Goal: Task Accomplishment & Management: Manage account settings

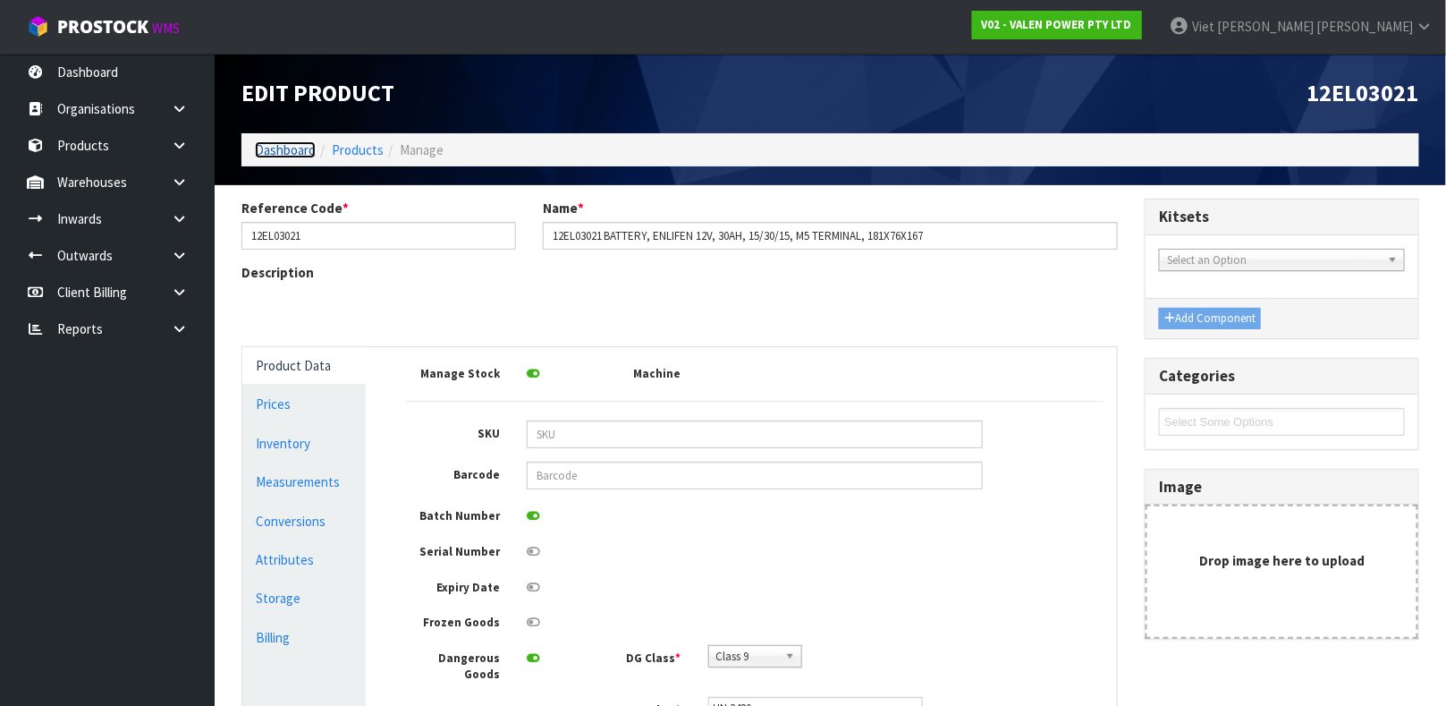
click at [275, 146] on link "Dashboard" at bounding box center [285, 149] width 61 height 17
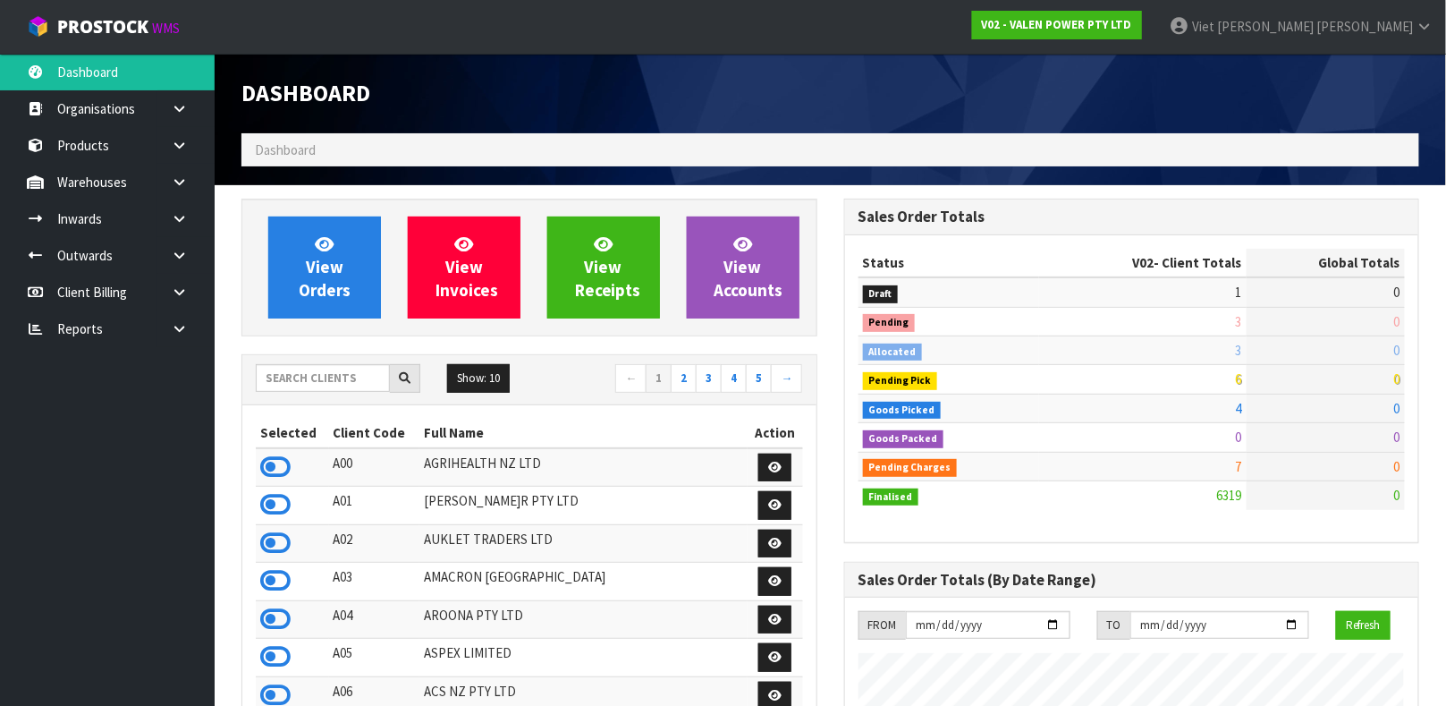
scroll to position [1394, 602]
click at [321, 389] on input "text" at bounding box center [323, 378] width 134 height 28
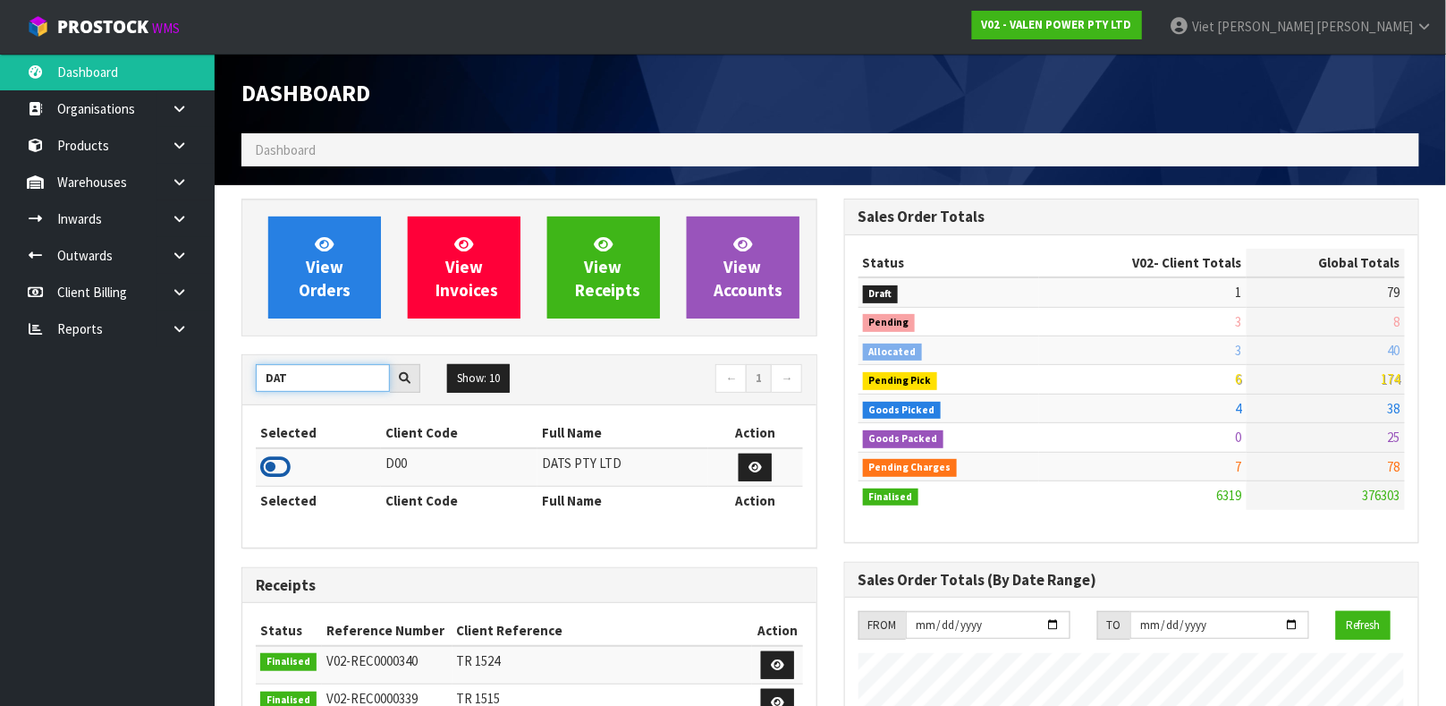
type input "DAT"
click at [275, 463] on icon at bounding box center [275, 466] width 30 height 27
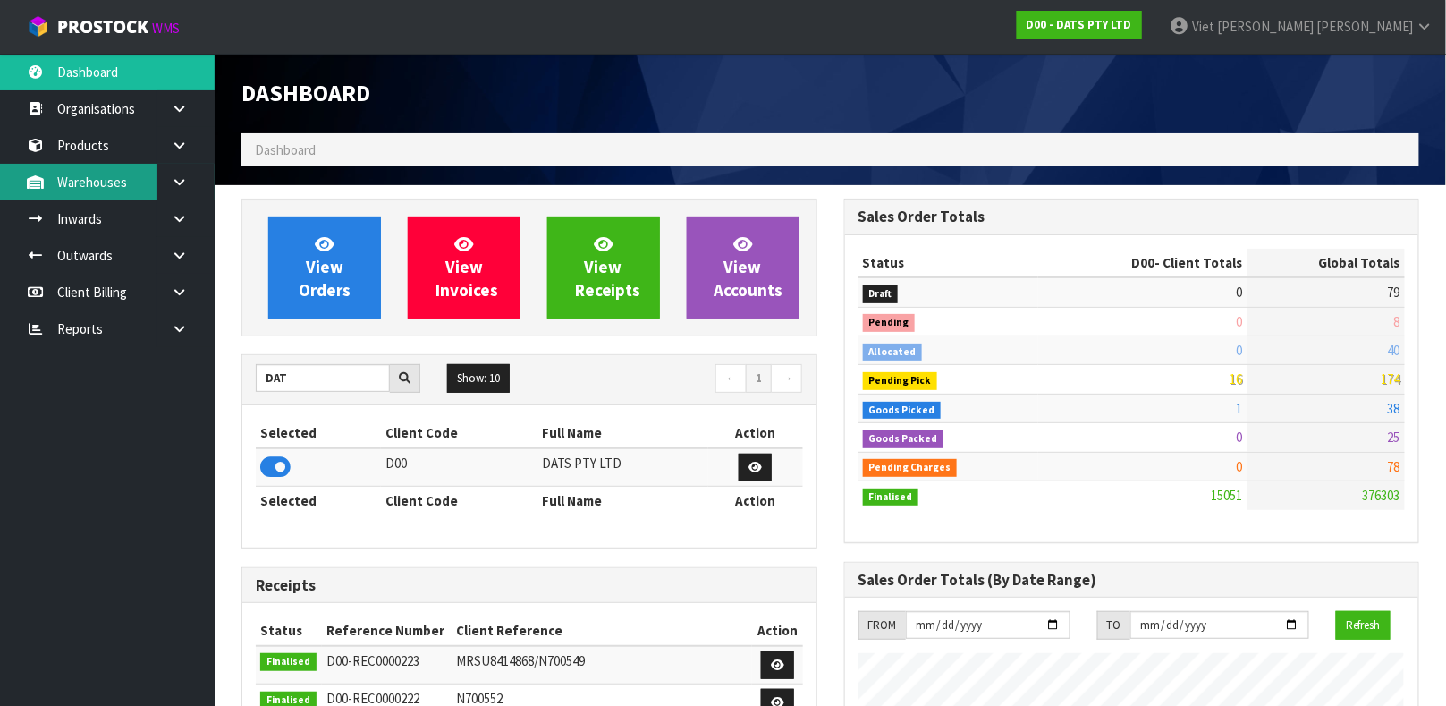
scroll to position [1414, 602]
click at [99, 164] on link "Warehouses" at bounding box center [107, 182] width 215 height 37
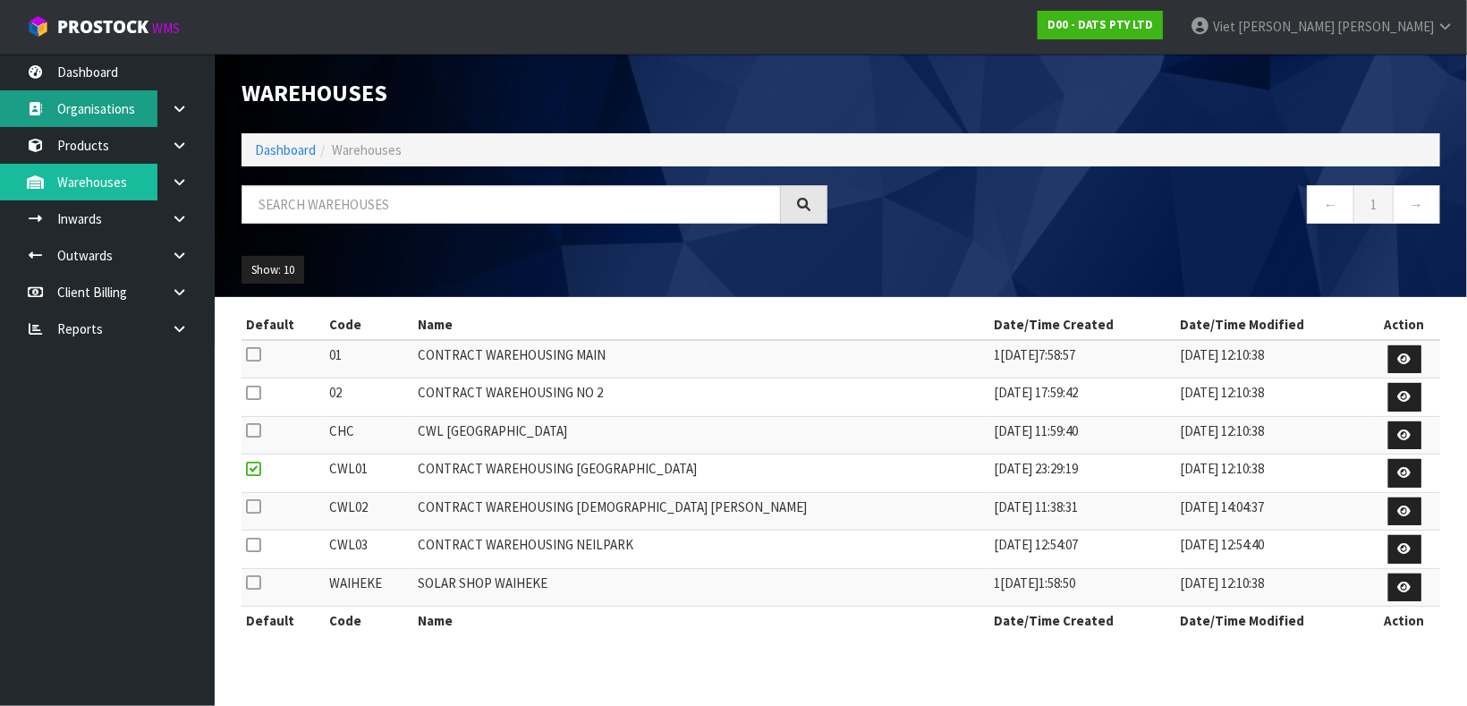
click at [89, 131] on div "Warehouses Dashboard Warehouses ← 1 → Show: 10 5 10 25 50 Default Code Name Dat…" at bounding box center [733, 333] width 1467 height 667
click at [89, 147] on link "Products" at bounding box center [107, 145] width 215 height 37
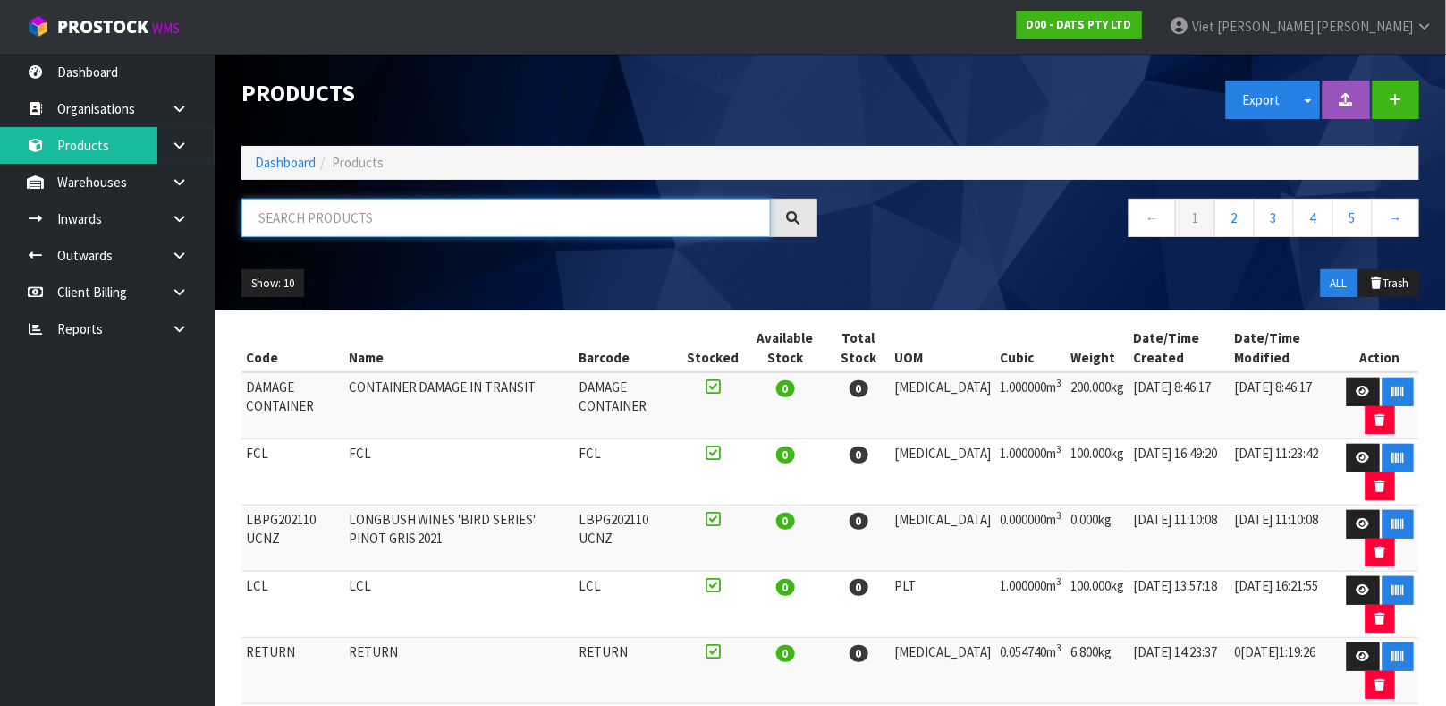
click at [241, 201] on input "text" at bounding box center [505, 218] width 529 height 38
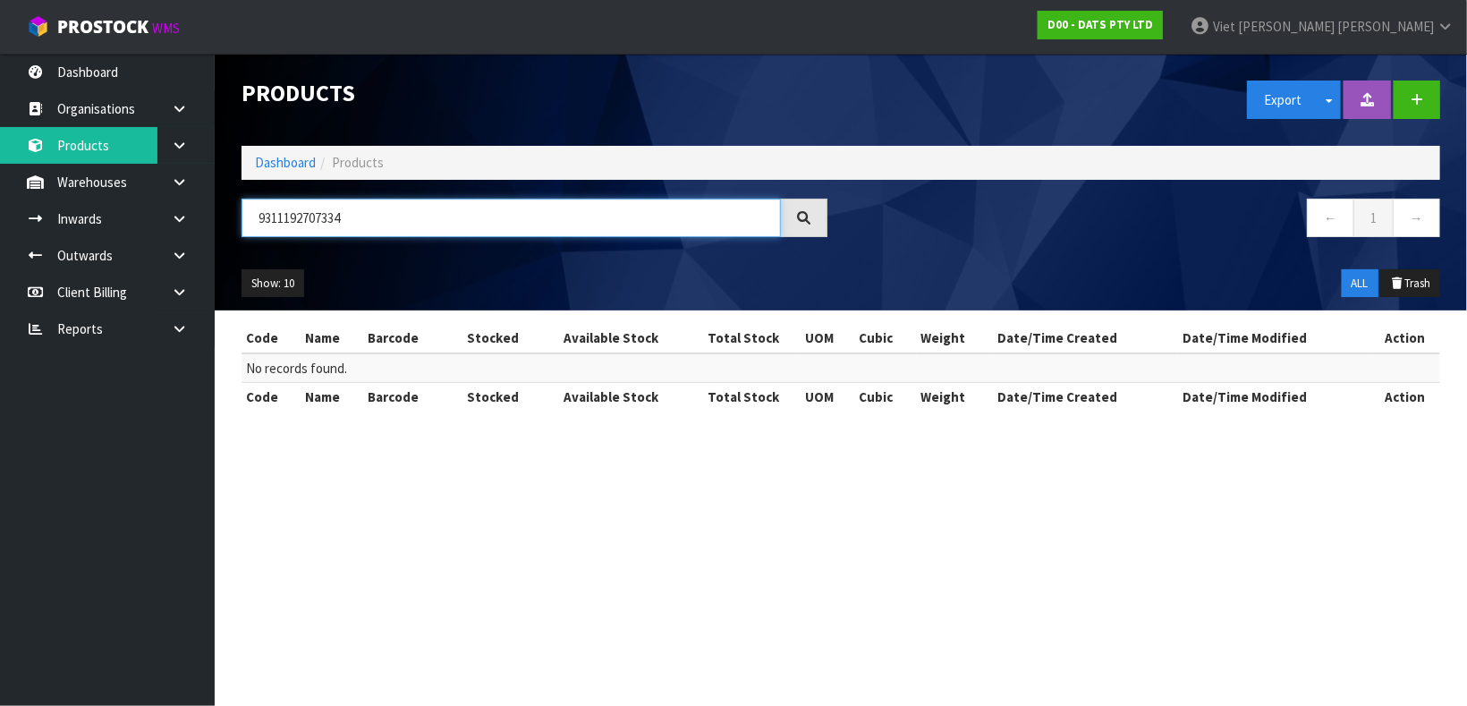
click at [401, 231] on input "9311192707334" at bounding box center [510, 218] width 539 height 38
type input "70333"
click at [266, 278] on button "Show: 10" at bounding box center [272, 283] width 63 height 29
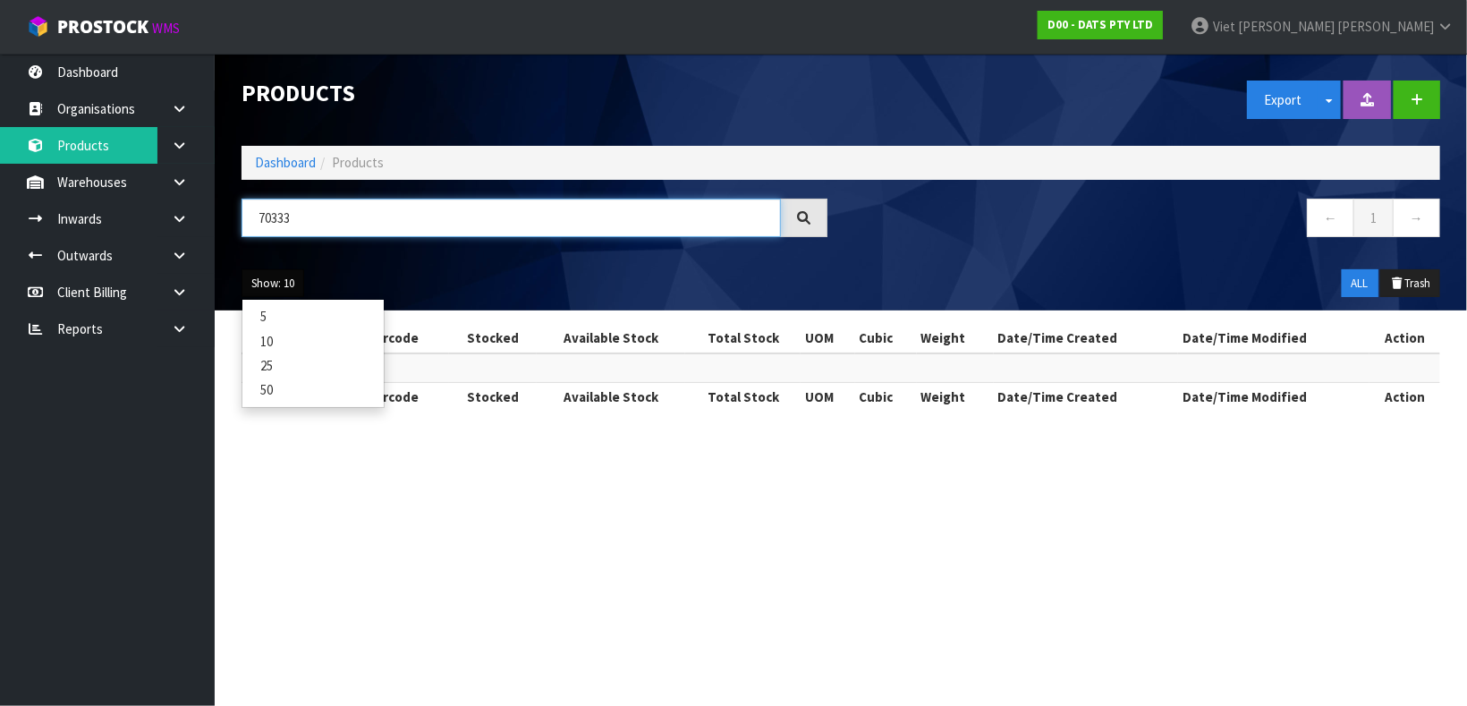
click at [512, 211] on input "70333" at bounding box center [510, 218] width 539 height 38
click at [351, 224] on input "70333" at bounding box center [510, 218] width 539 height 38
type input "70733"
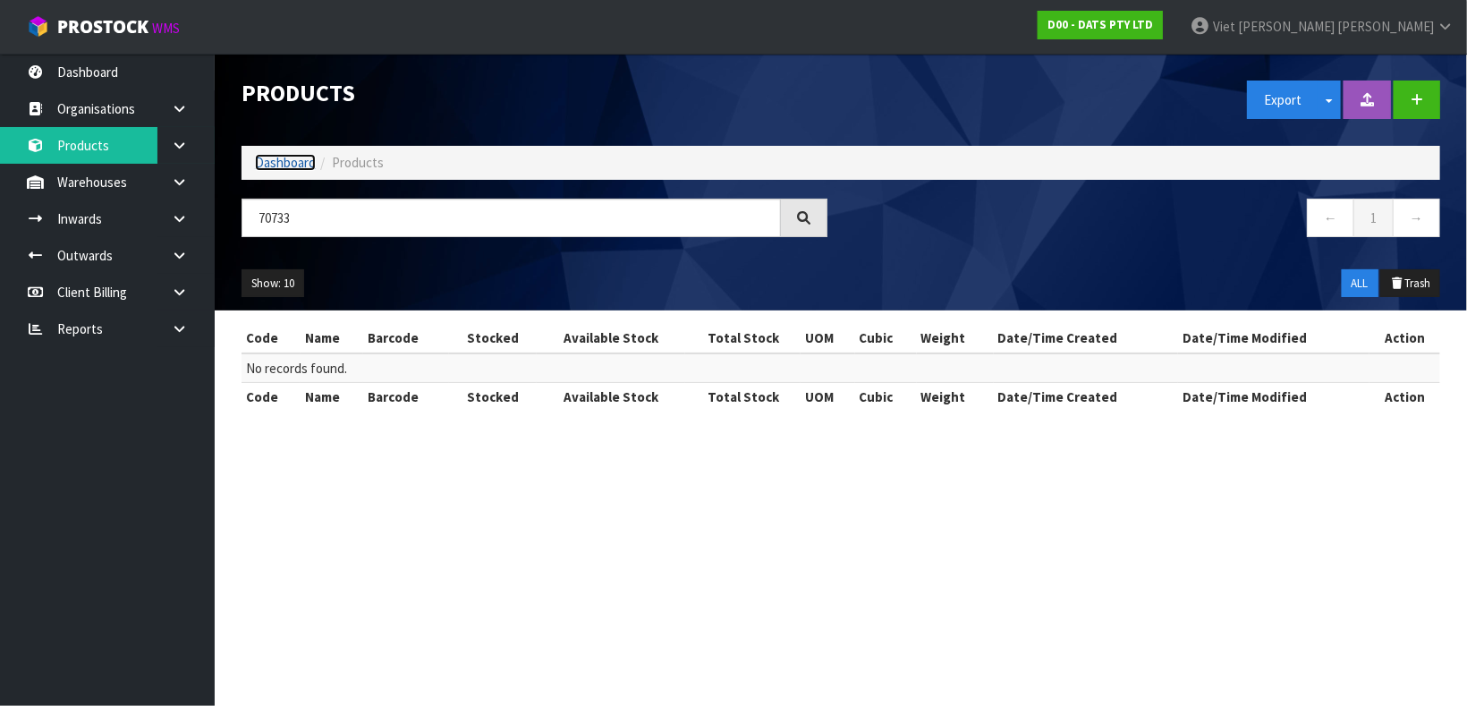
click at [288, 169] on link "Dashboard" at bounding box center [285, 162] width 61 height 17
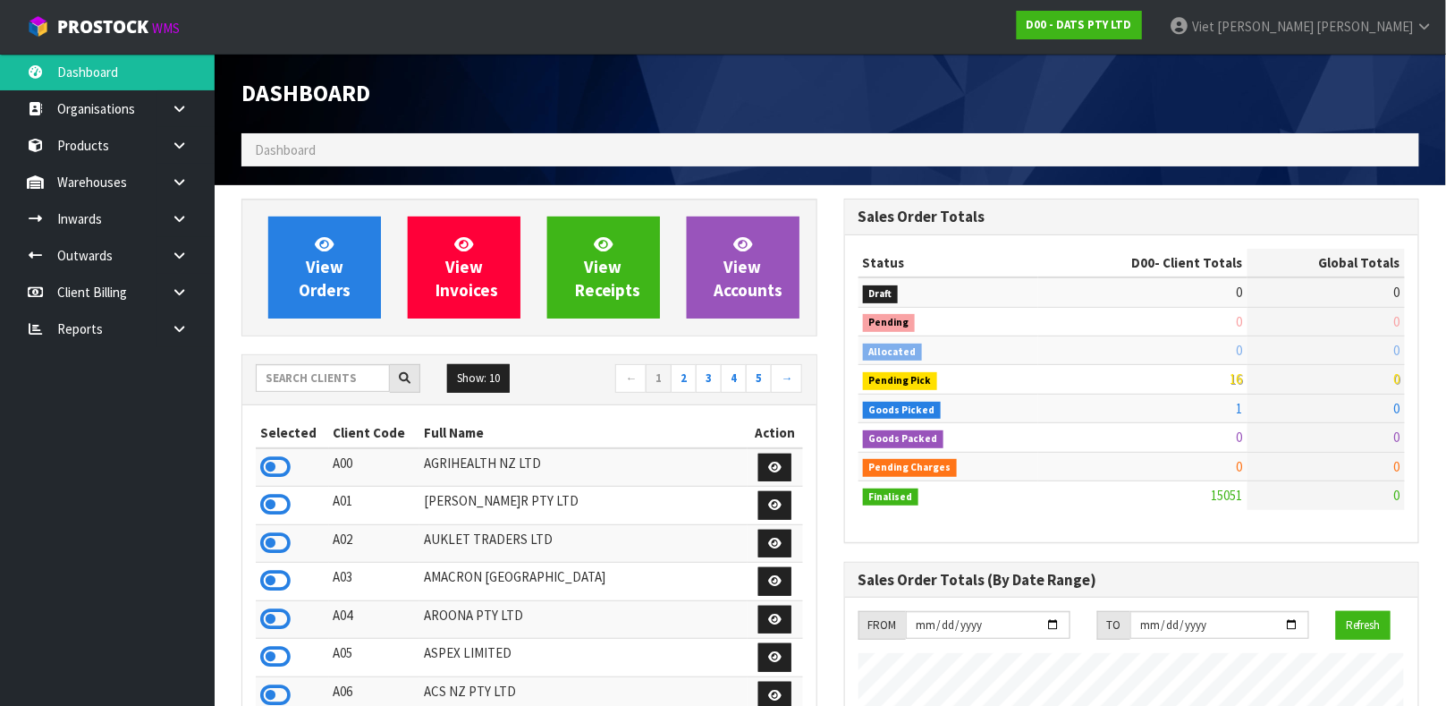
scroll to position [1414, 602]
click at [303, 385] on input "text" at bounding box center [323, 378] width 134 height 28
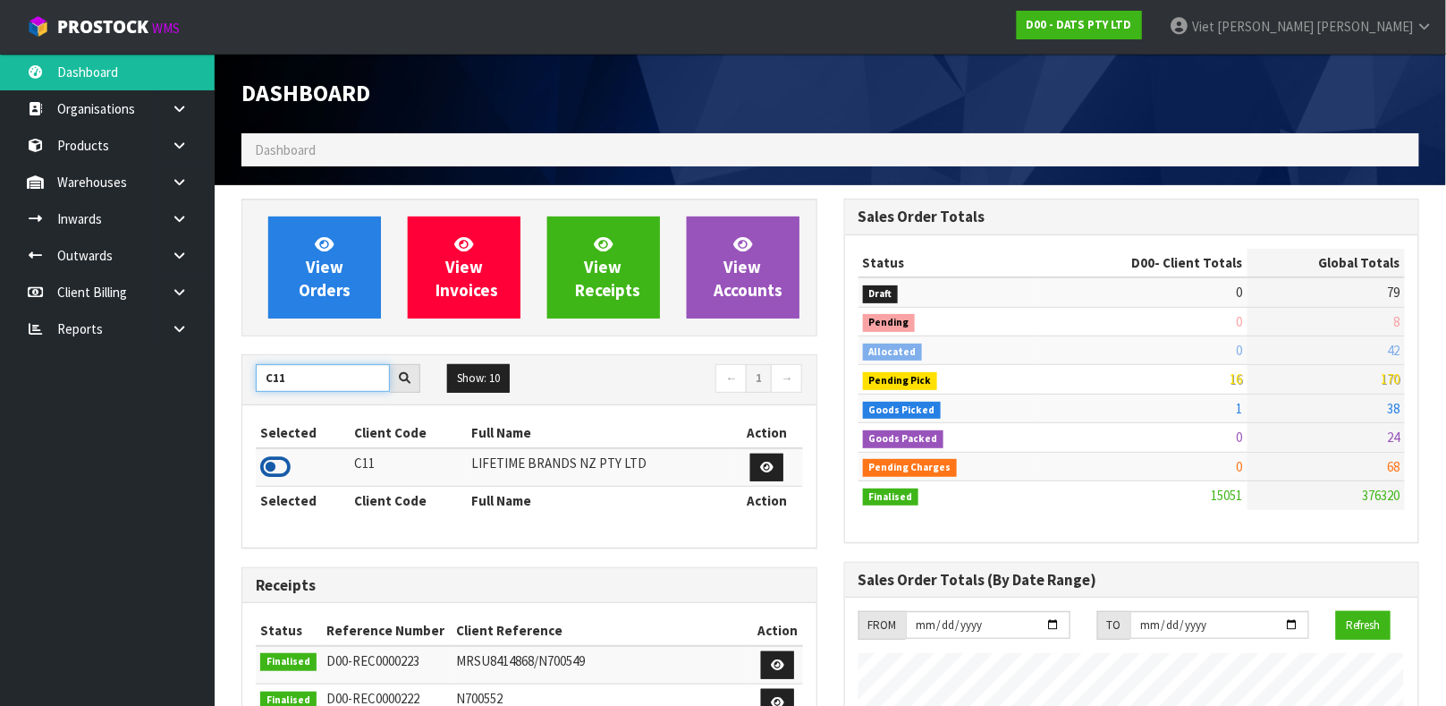
type input "C11"
click at [275, 467] on icon at bounding box center [275, 466] width 30 height 27
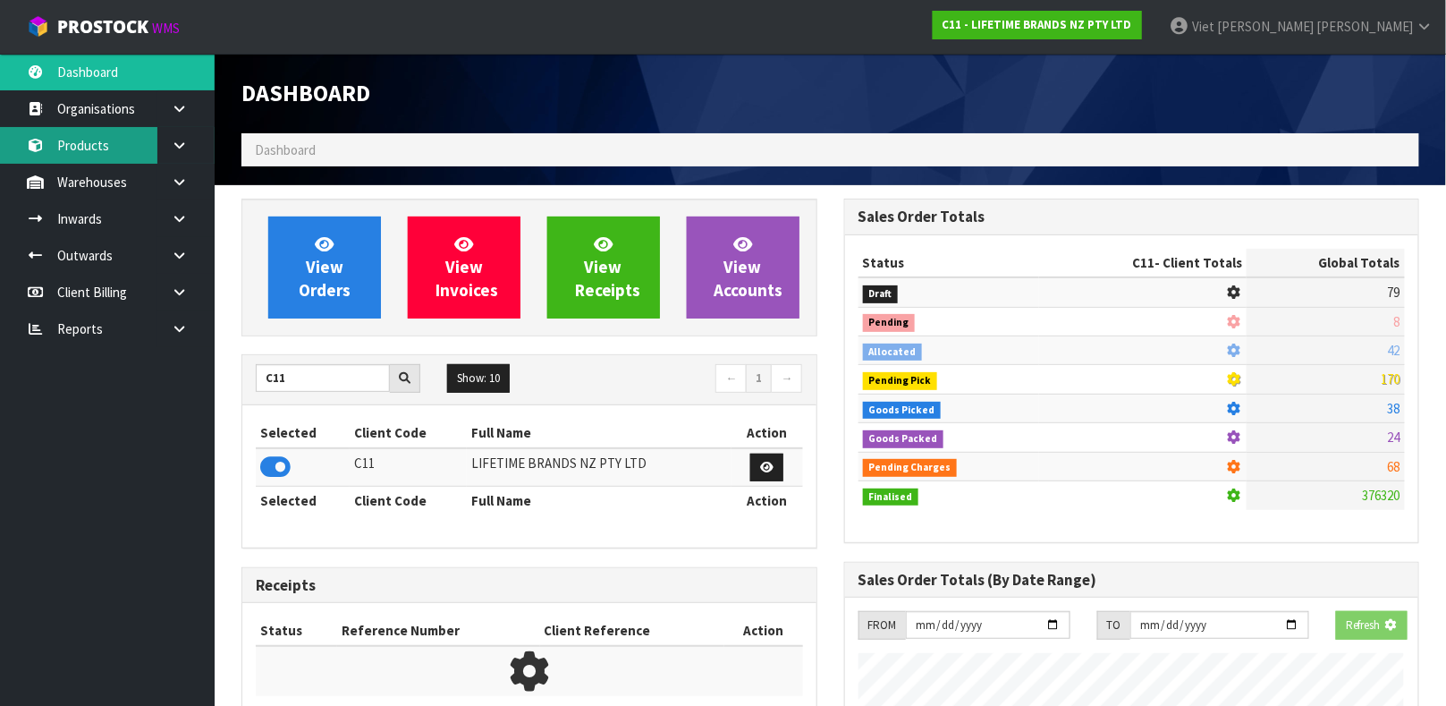
scroll to position [1394, 602]
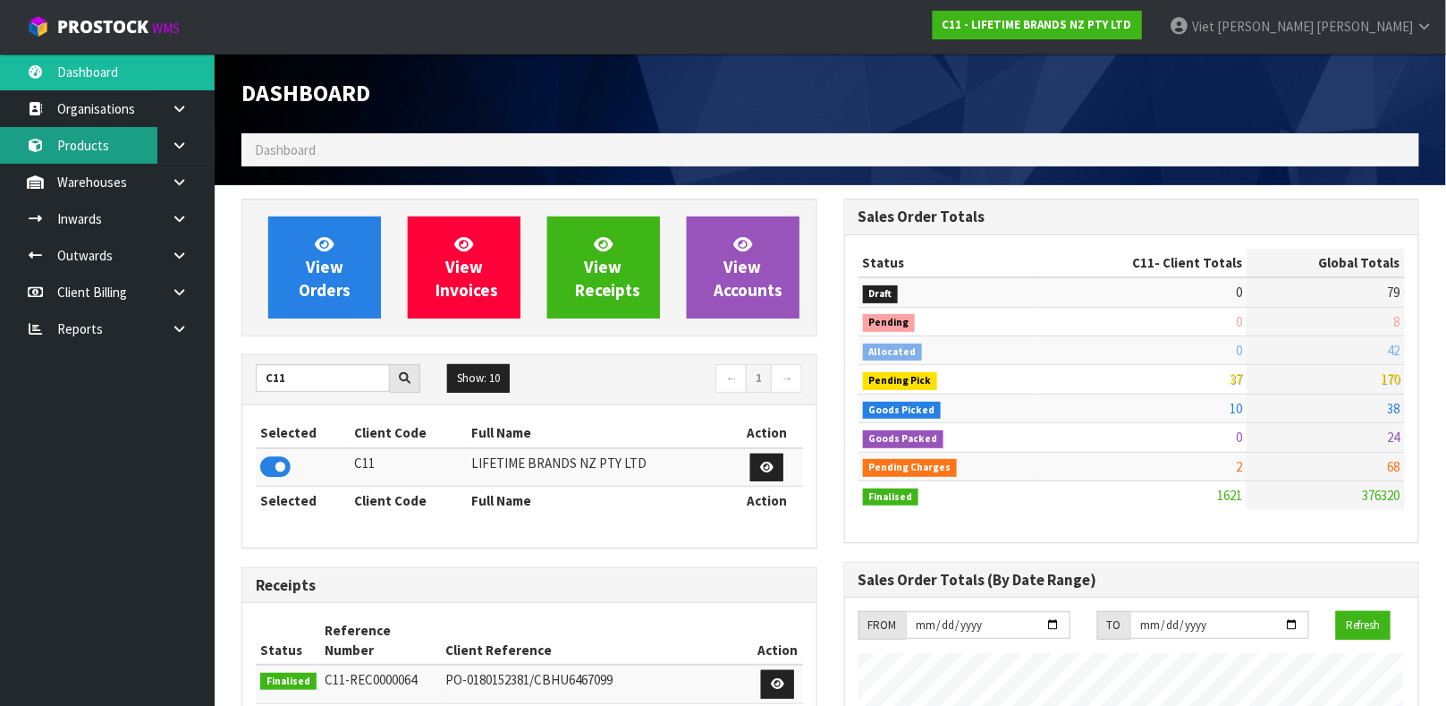
click at [109, 147] on link "Products" at bounding box center [107, 145] width 215 height 37
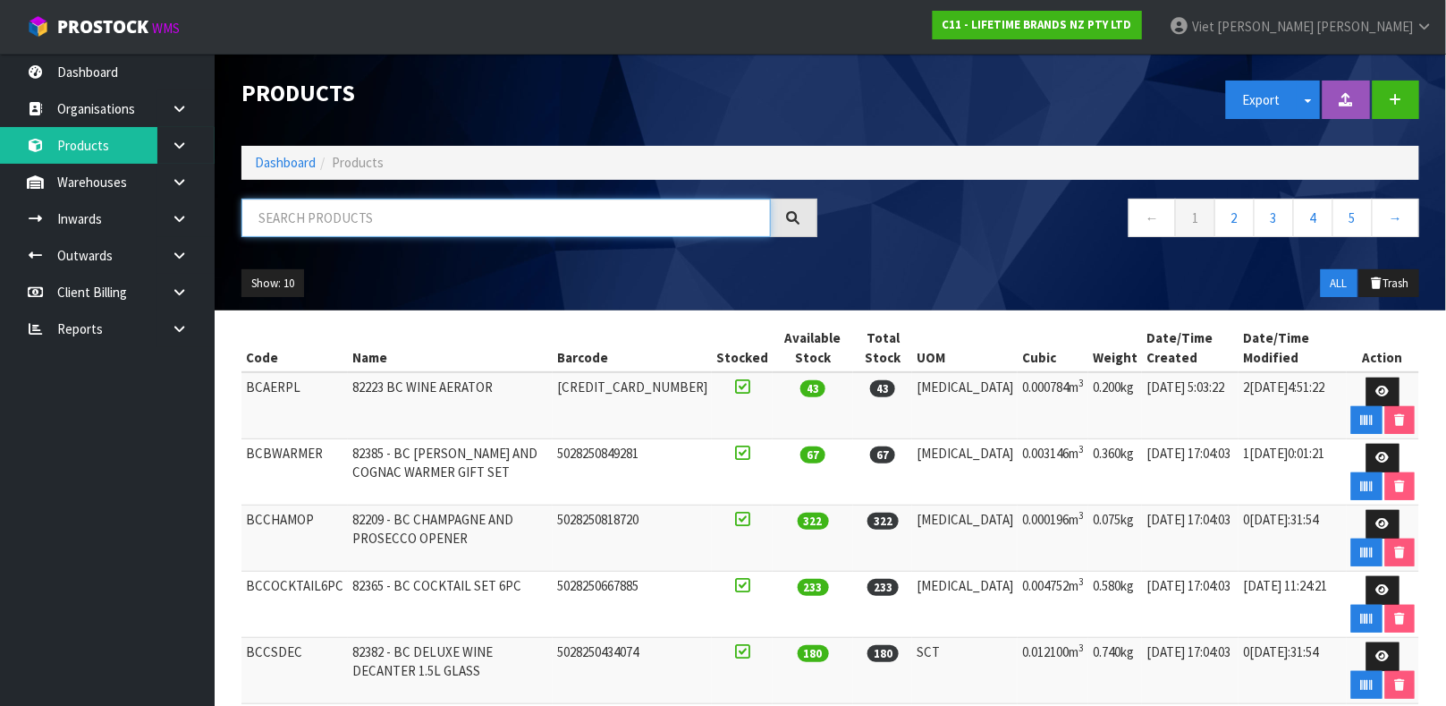
click at [324, 223] on input "text" at bounding box center [505, 218] width 529 height 38
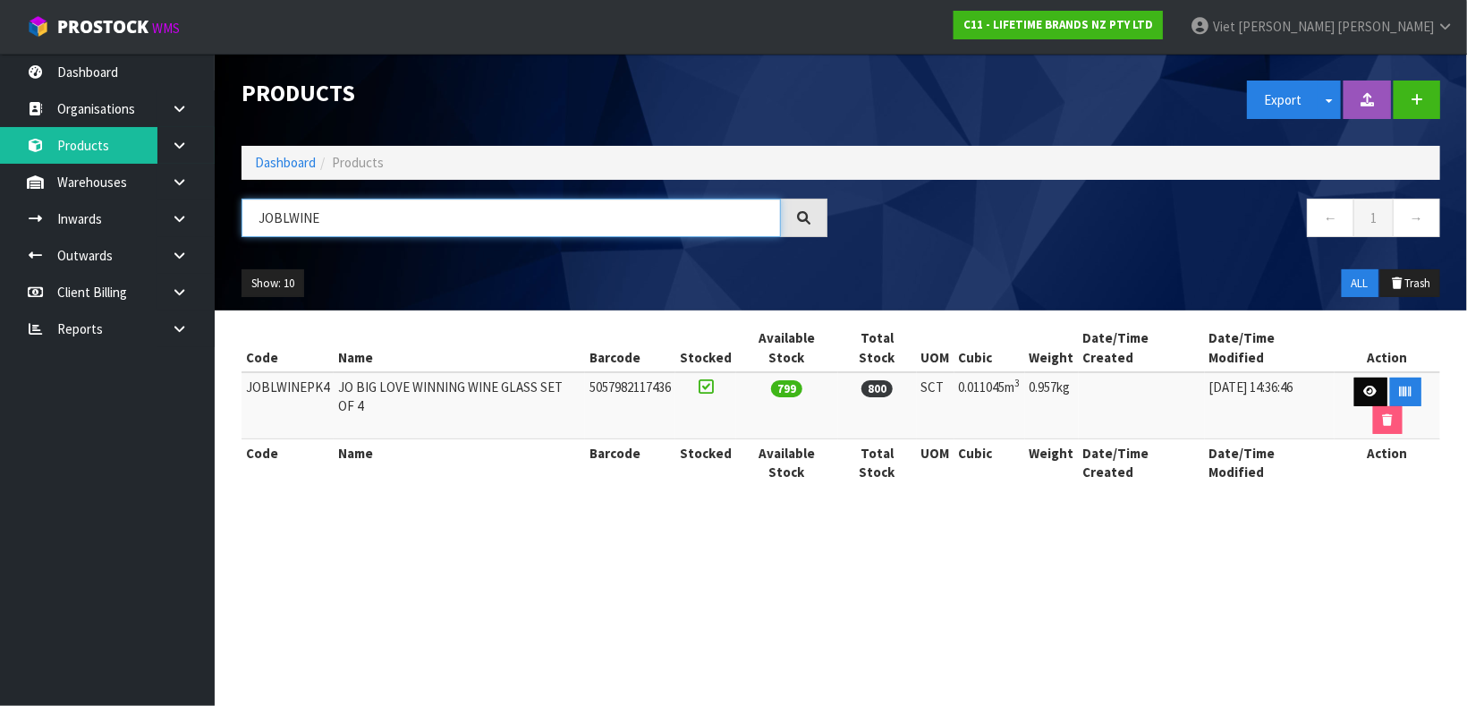
type input "JOBLWINE"
click at [1364, 385] on icon at bounding box center [1370, 391] width 13 height 12
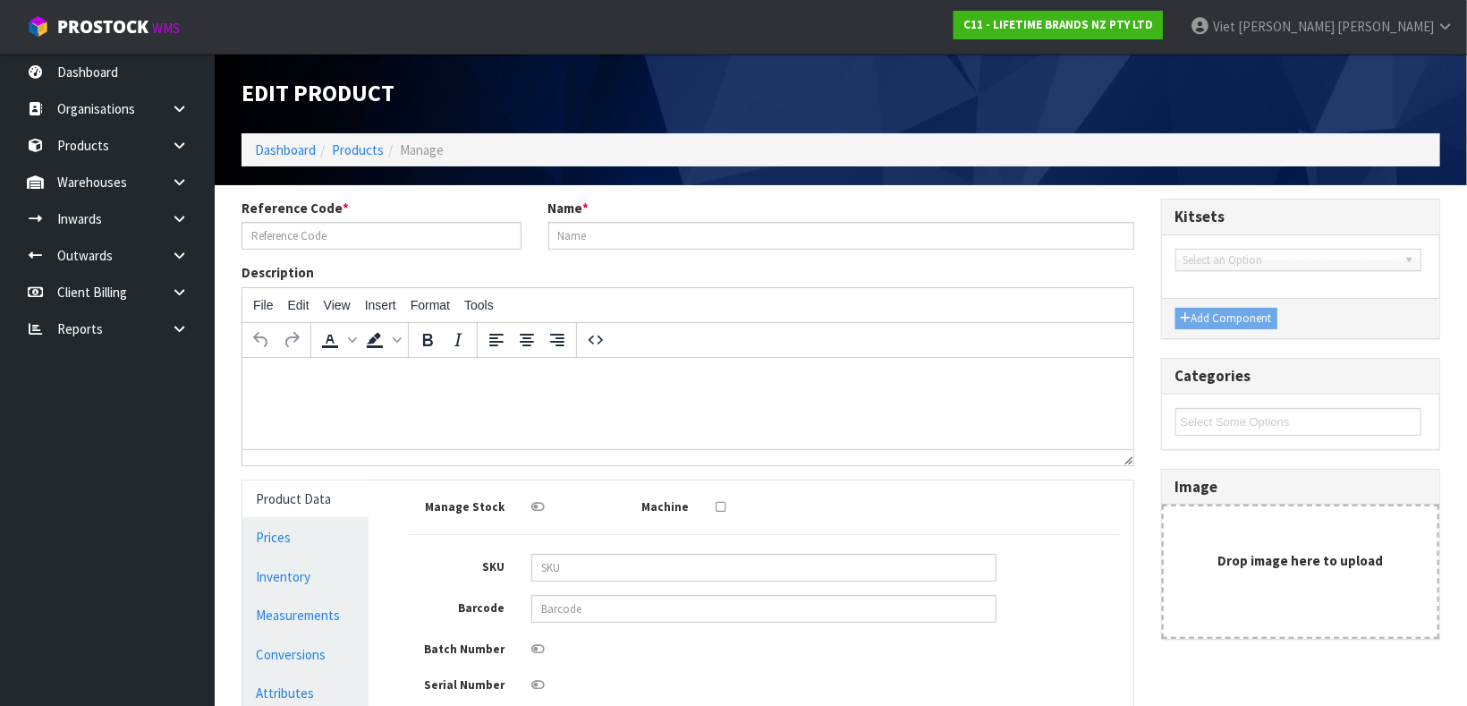
type input "JOBLWINEPK4"
type input "JO BIG LOVE WINNING WINE GLASS SET OF 4"
type input "5057982117436"
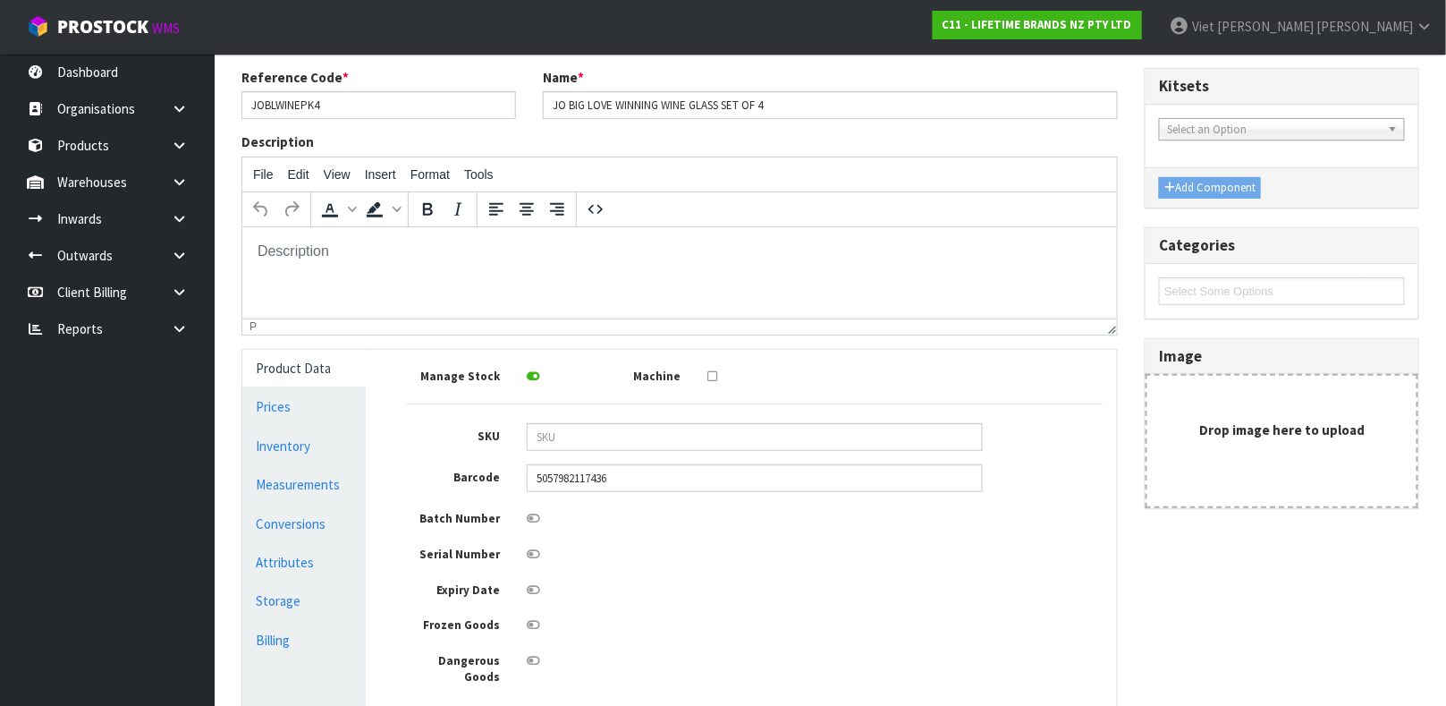
scroll to position [239, 0]
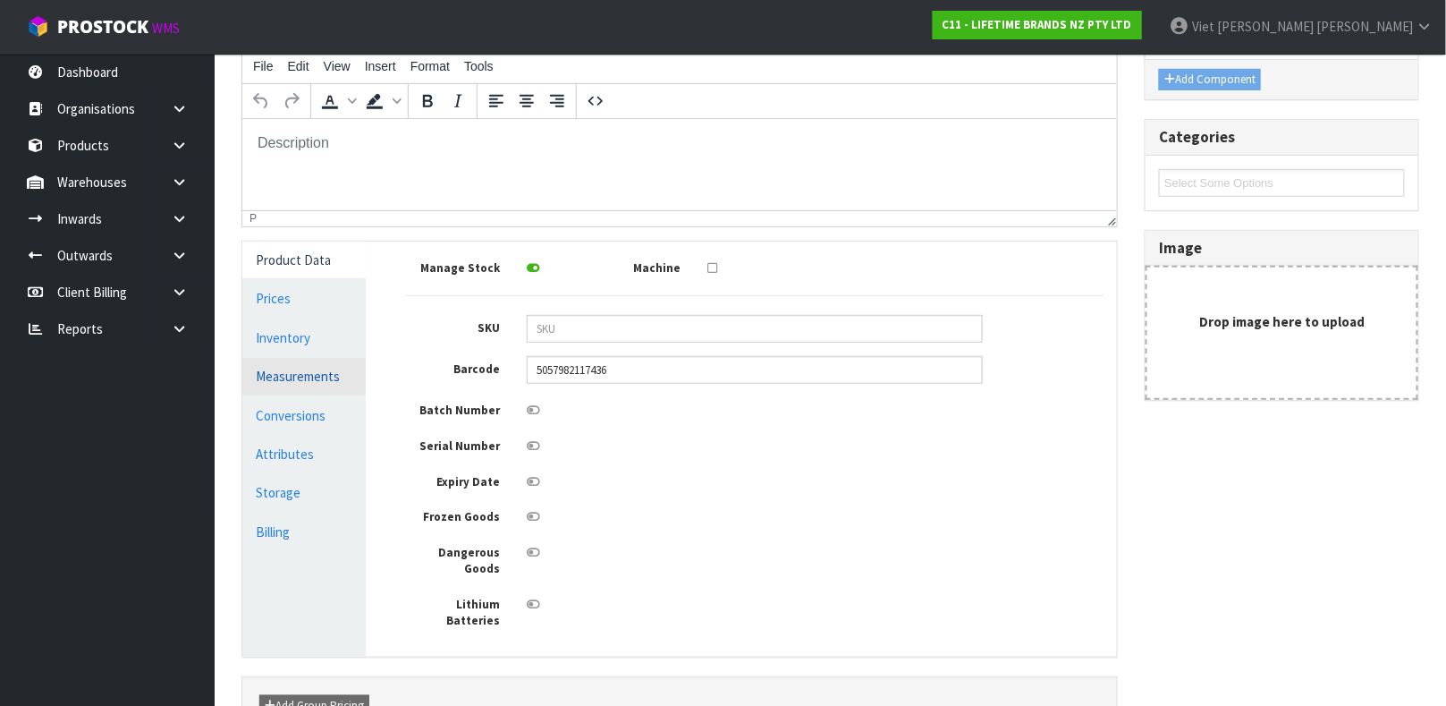
click at [307, 371] on link "Measurements" at bounding box center [303, 376] width 123 height 37
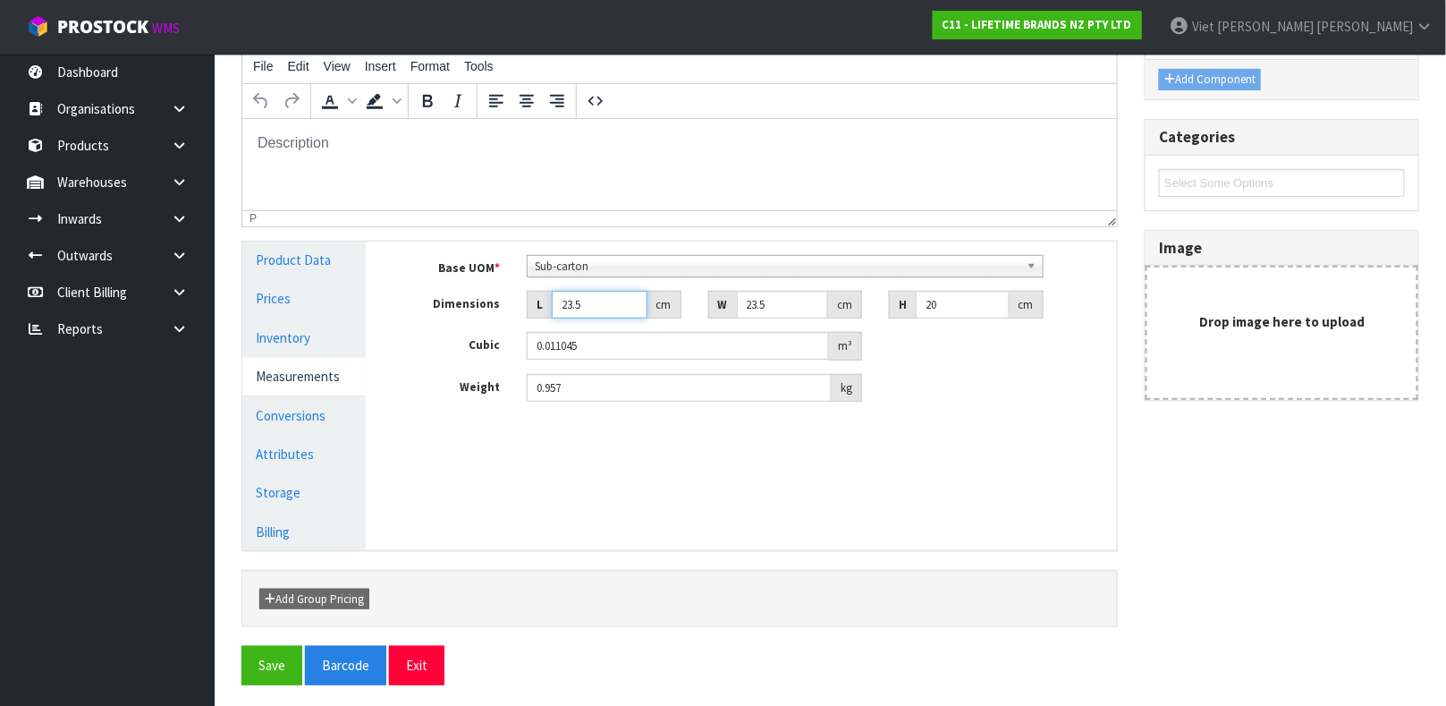
click at [607, 297] on input "23.5" at bounding box center [600, 305] width 96 height 28
type input "2"
type input "0.00094"
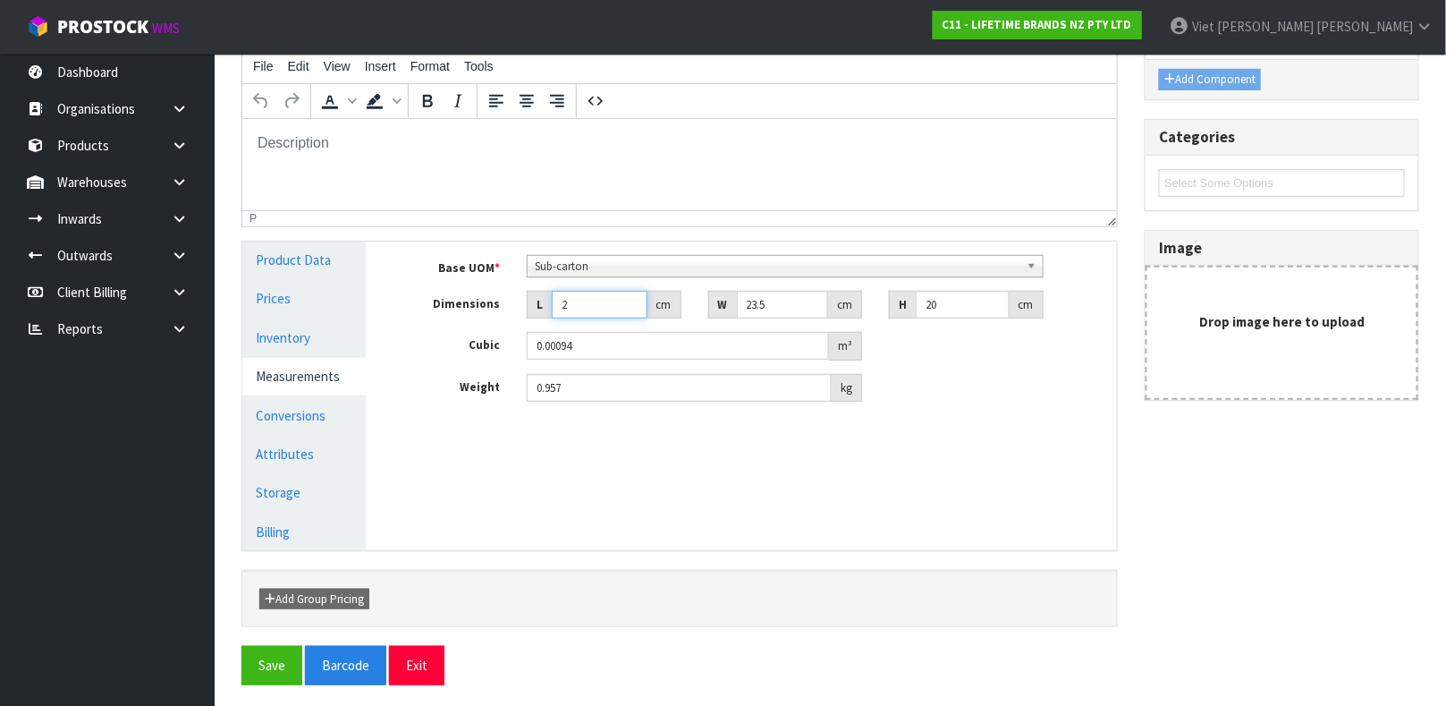
type input "24"
type input "0.01128"
type input "24"
type input "2"
type input "0.00096"
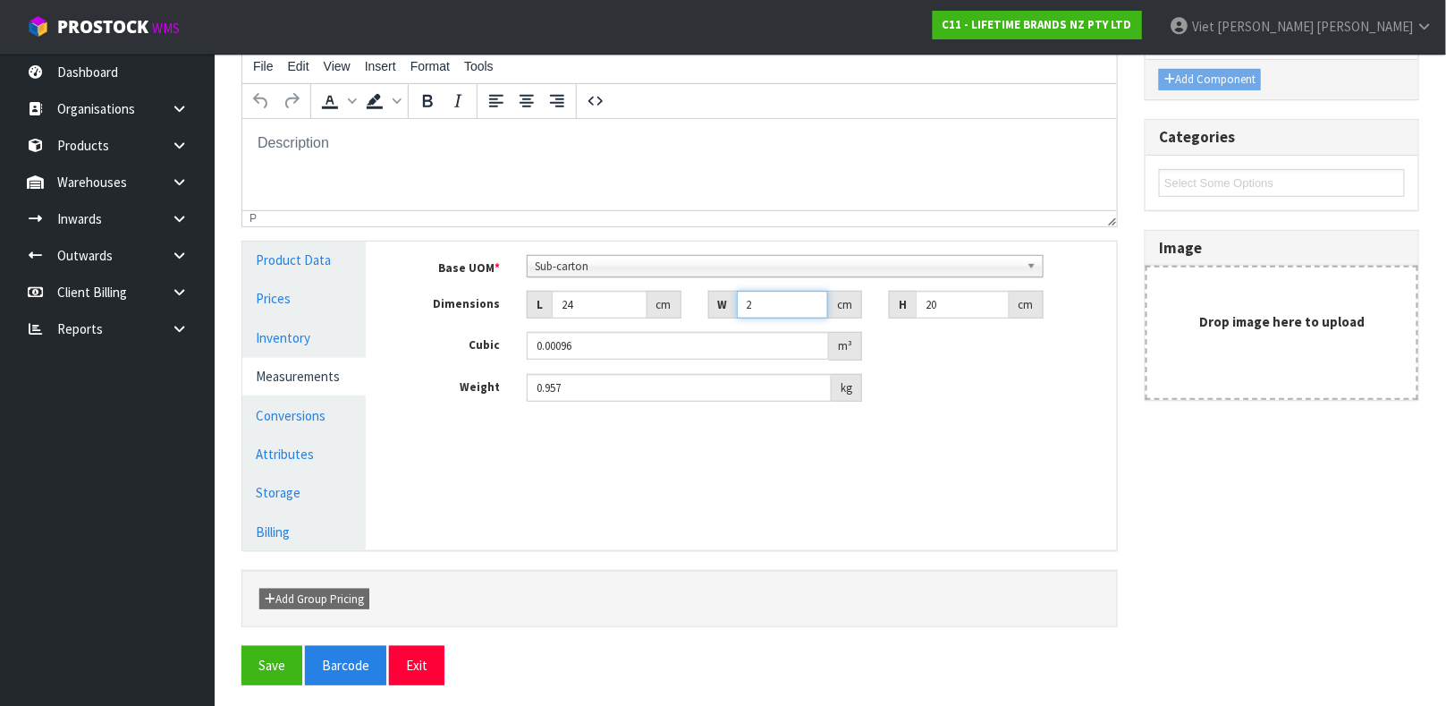
type input "24"
type input "0.01152"
type input "24"
type input "2"
type input "0.001152"
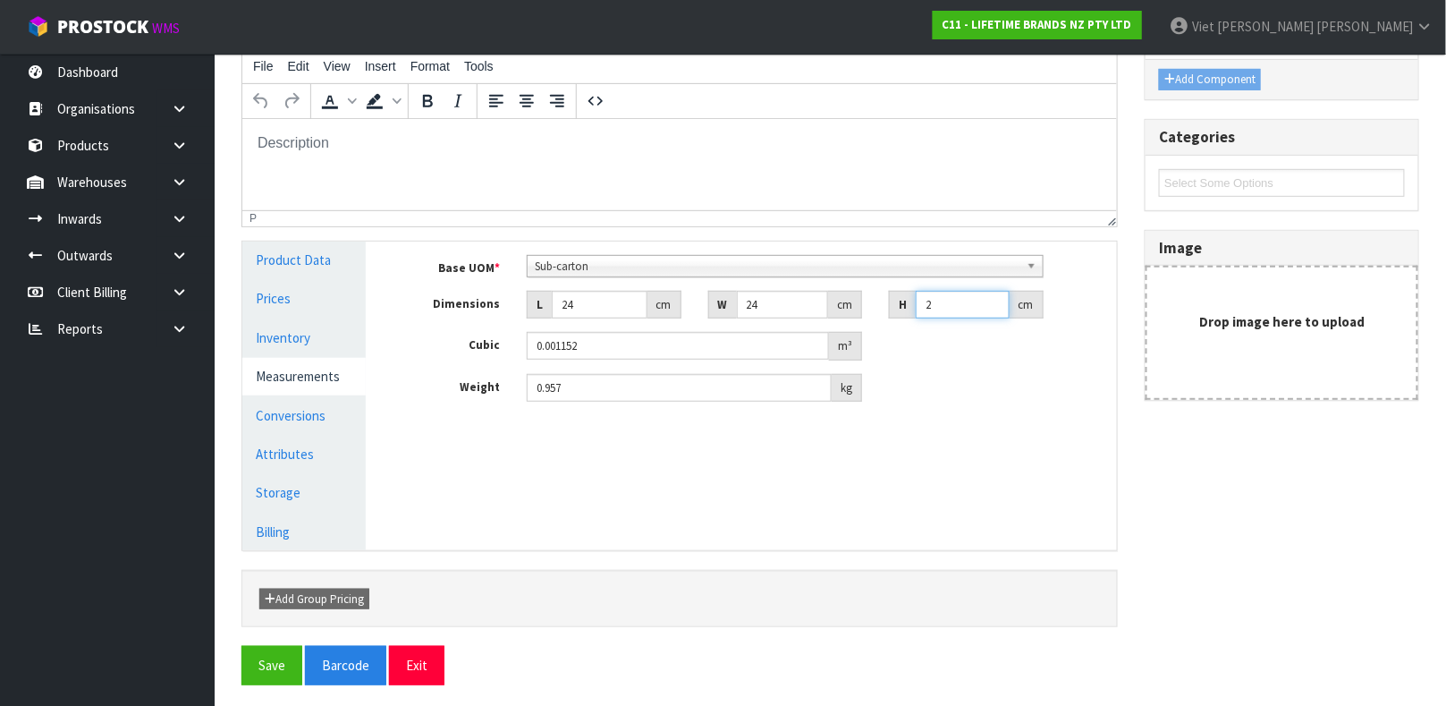
type input "21"
type input "0.012096"
type input "21"
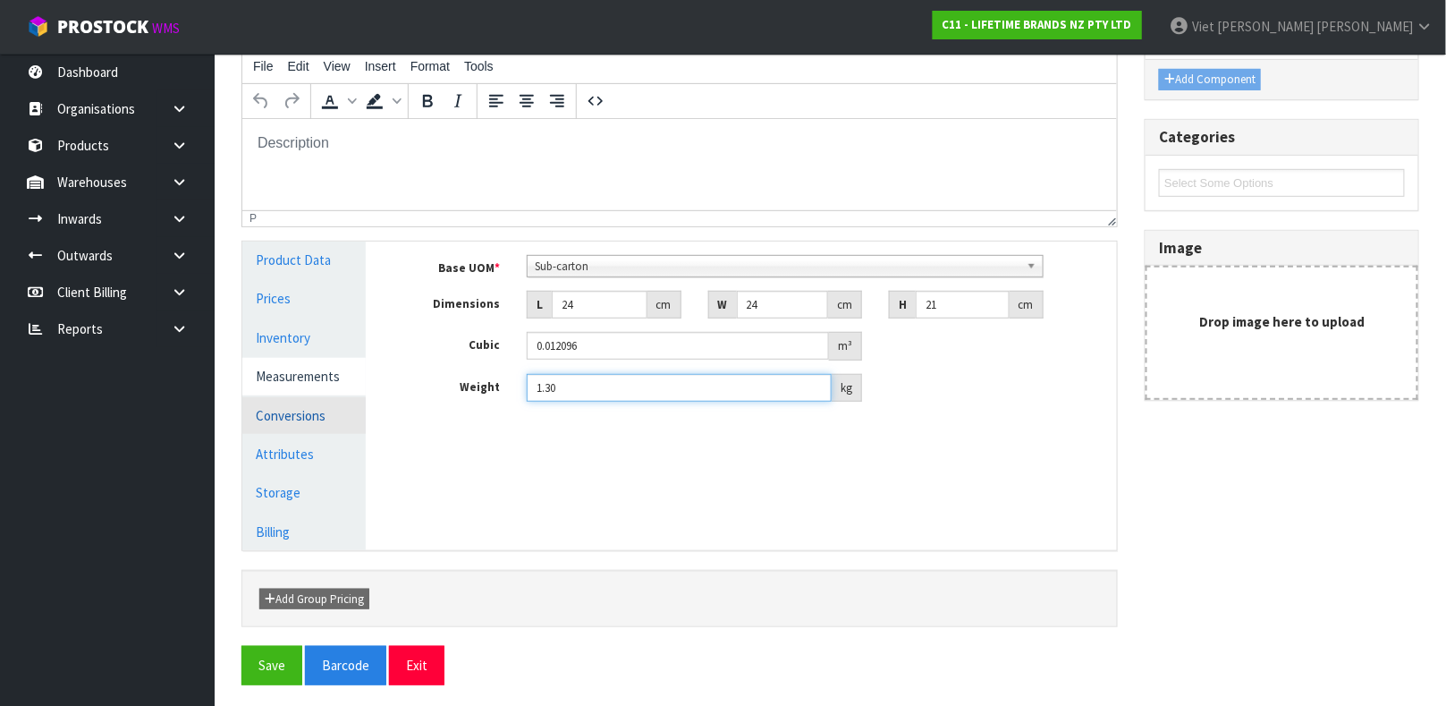
type input "1.30"
click at [329, 410] on link "Conversions" at bounding box center [303, 415] width 123 height 37
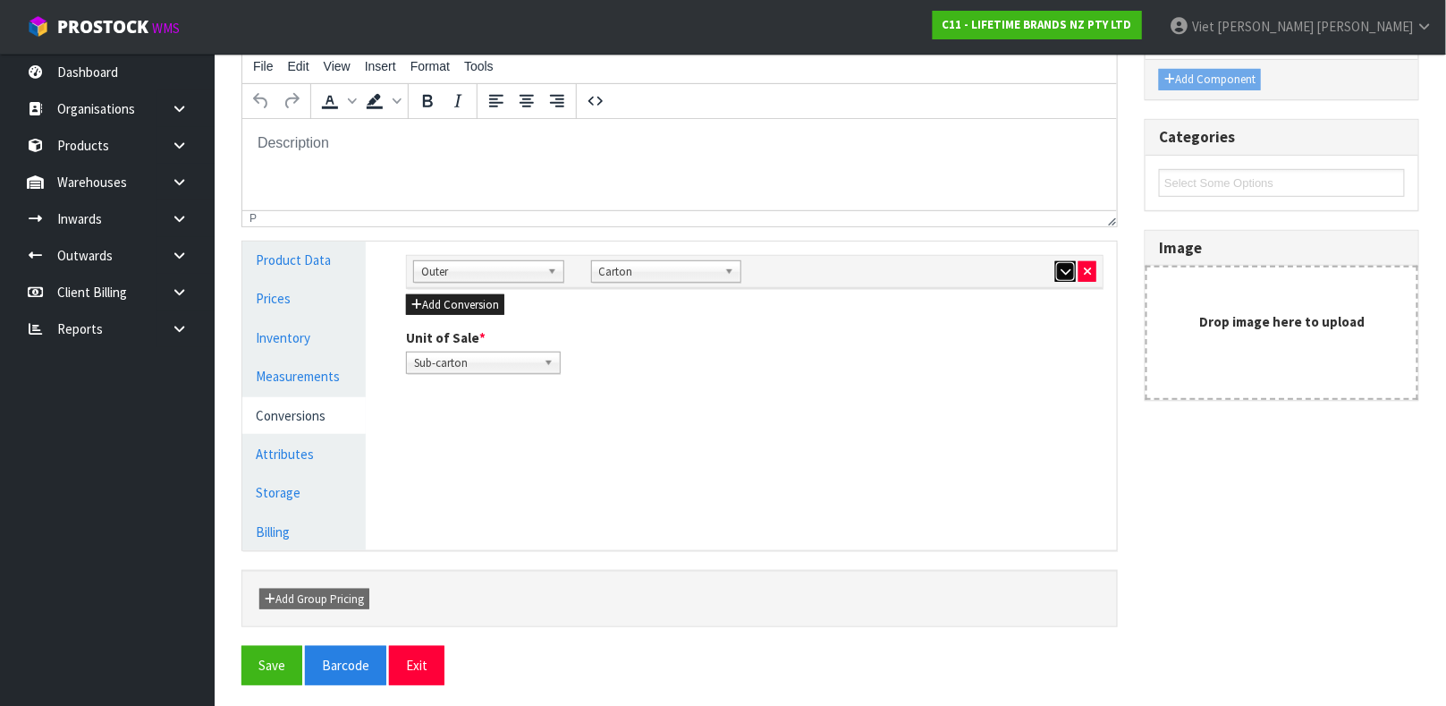
click at [1060, 280] on button "button" at bounding box center [1065, 271] width 21 height 21
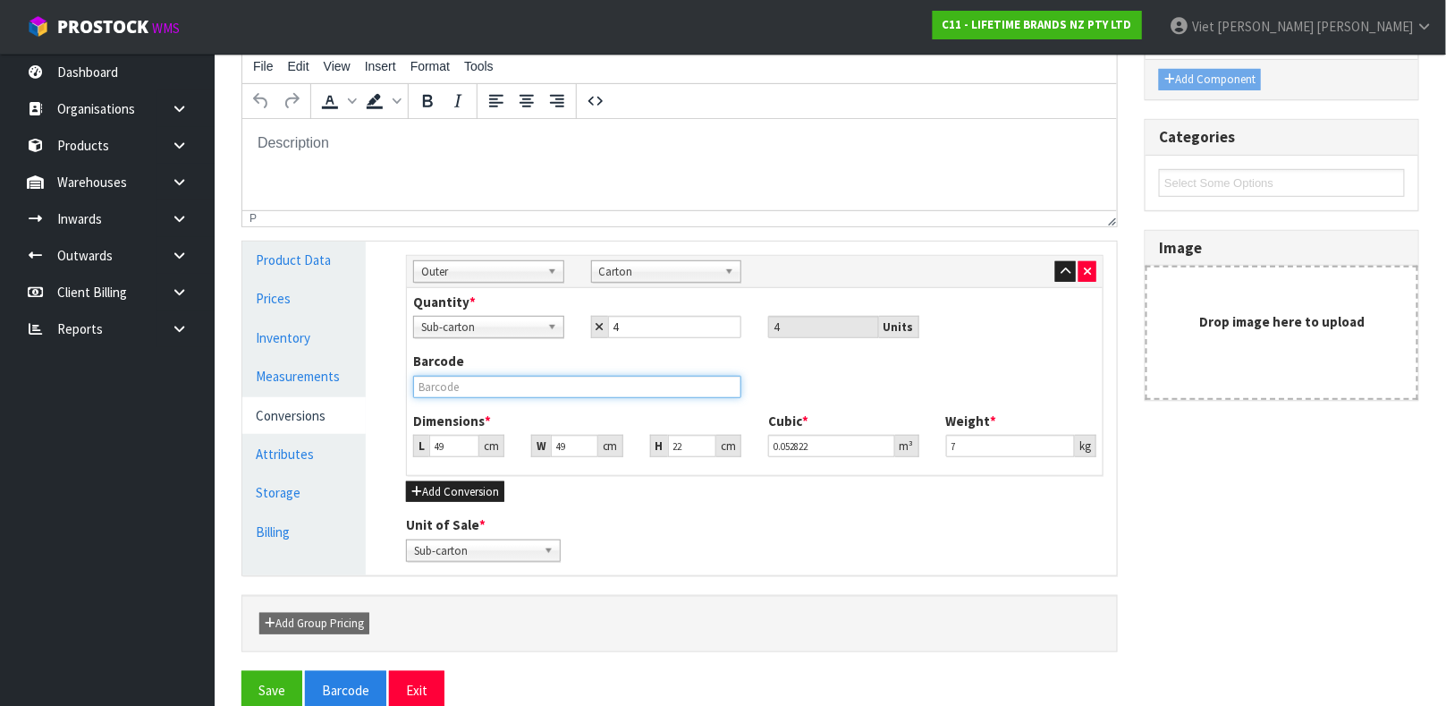
click at [618, 388] on input "text" at bounding box center [577, 387] width 328 height 22
type input "25057982117430"
click at [241, 671] on button "Save" at bounding box center [271, 690] width 61 height 38
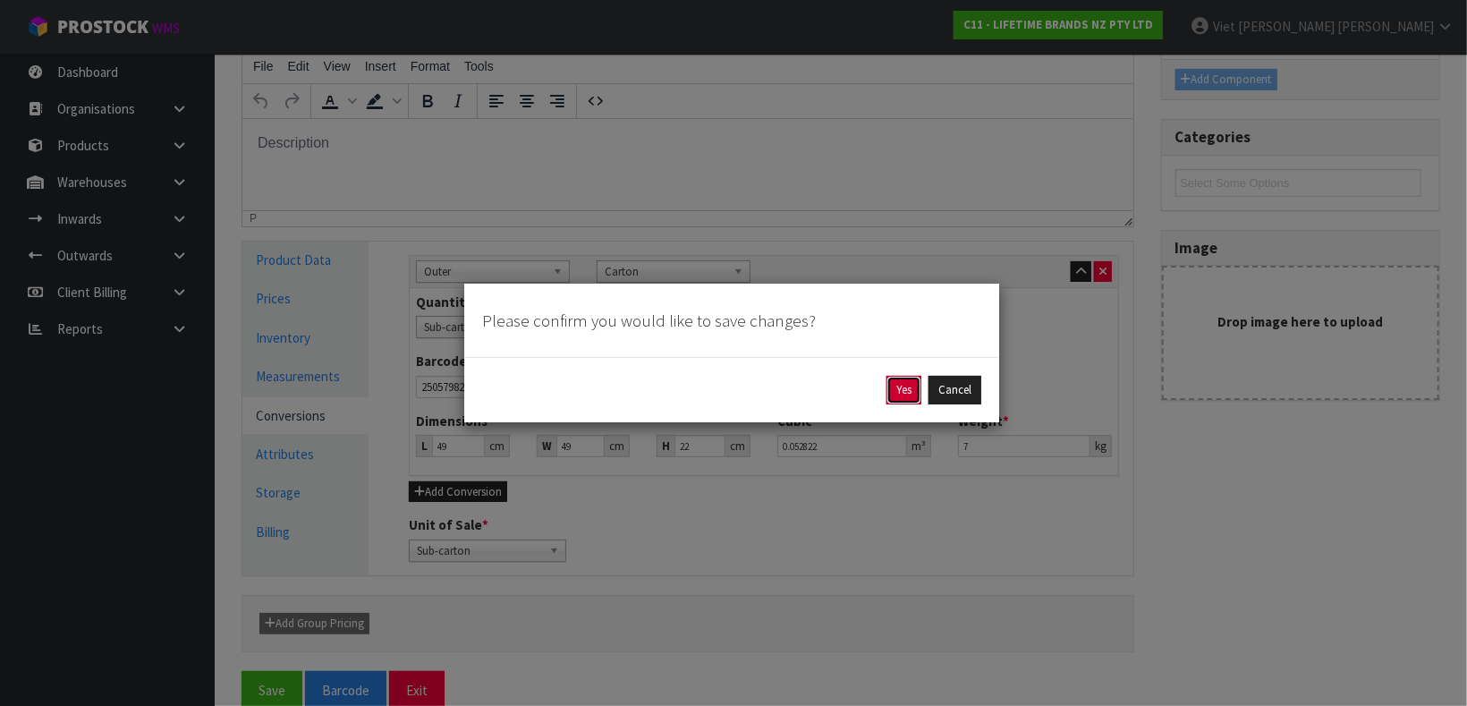
click at [894, 388] on button "Yes" at bounding box center [903, 390] width 35 height 29
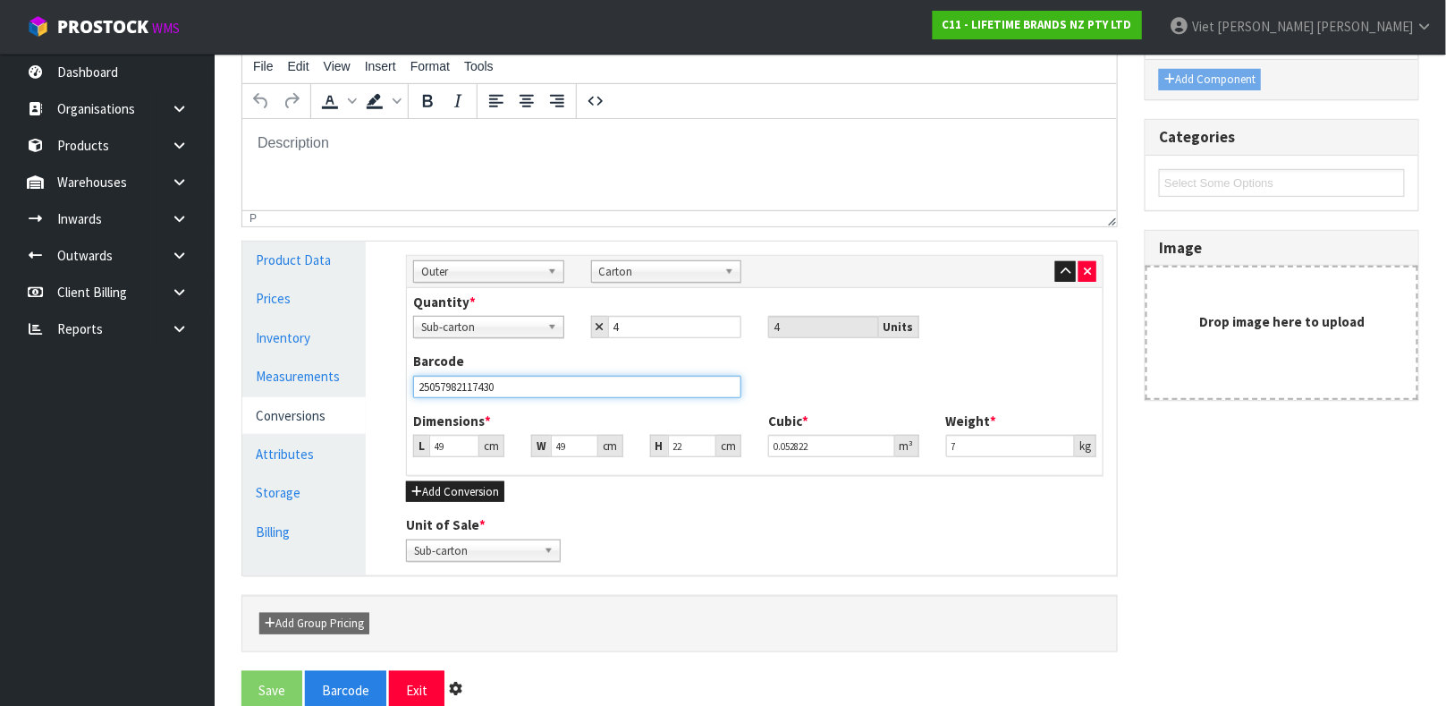
scroll to position [0, 0]
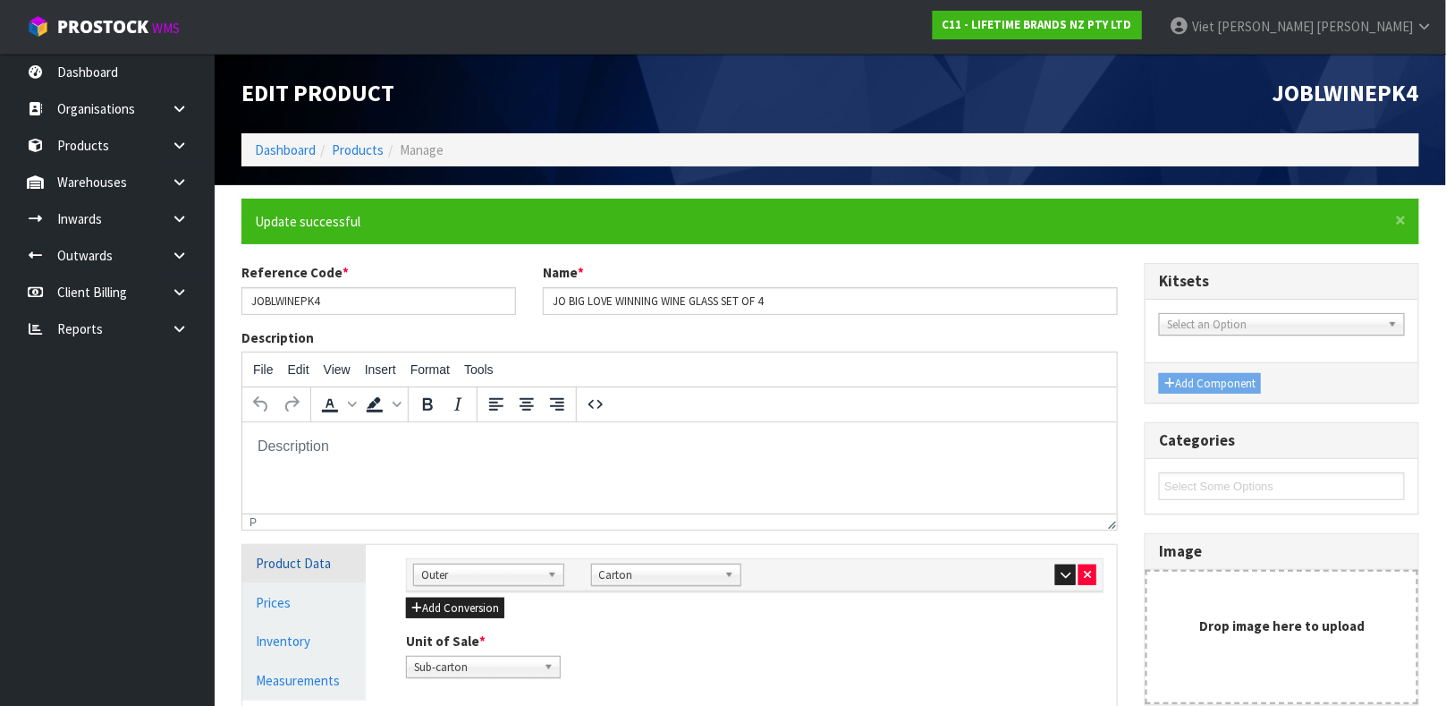
click at [286, 564] on link "Product Data" at bounding box center [303, 563] width 123 height 37
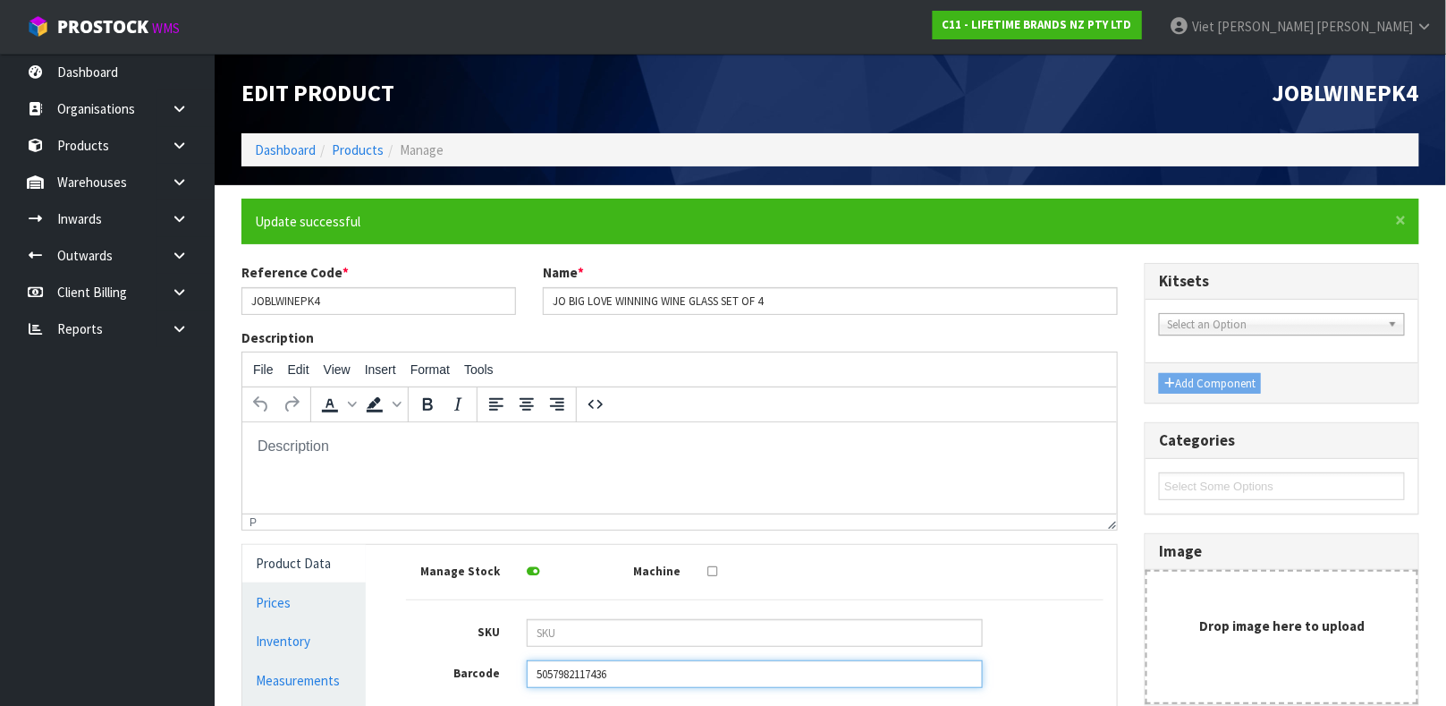
click at [667, 664] on input "5057982117436" at bounding box center [755, 674] width 456 height 28
type input "5057982117436"
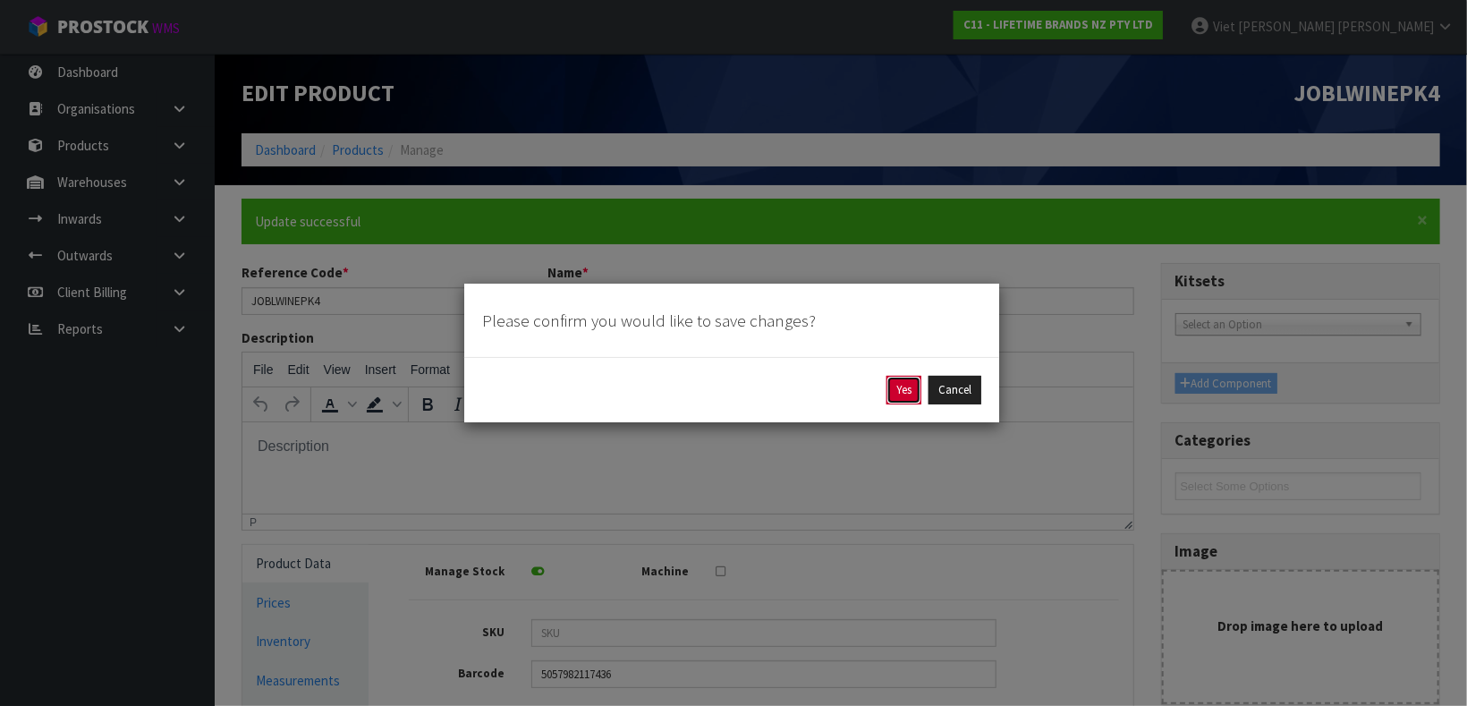
click at [899, 399] on button "Yes" at bounding box center [903, 390] width 35 height 29
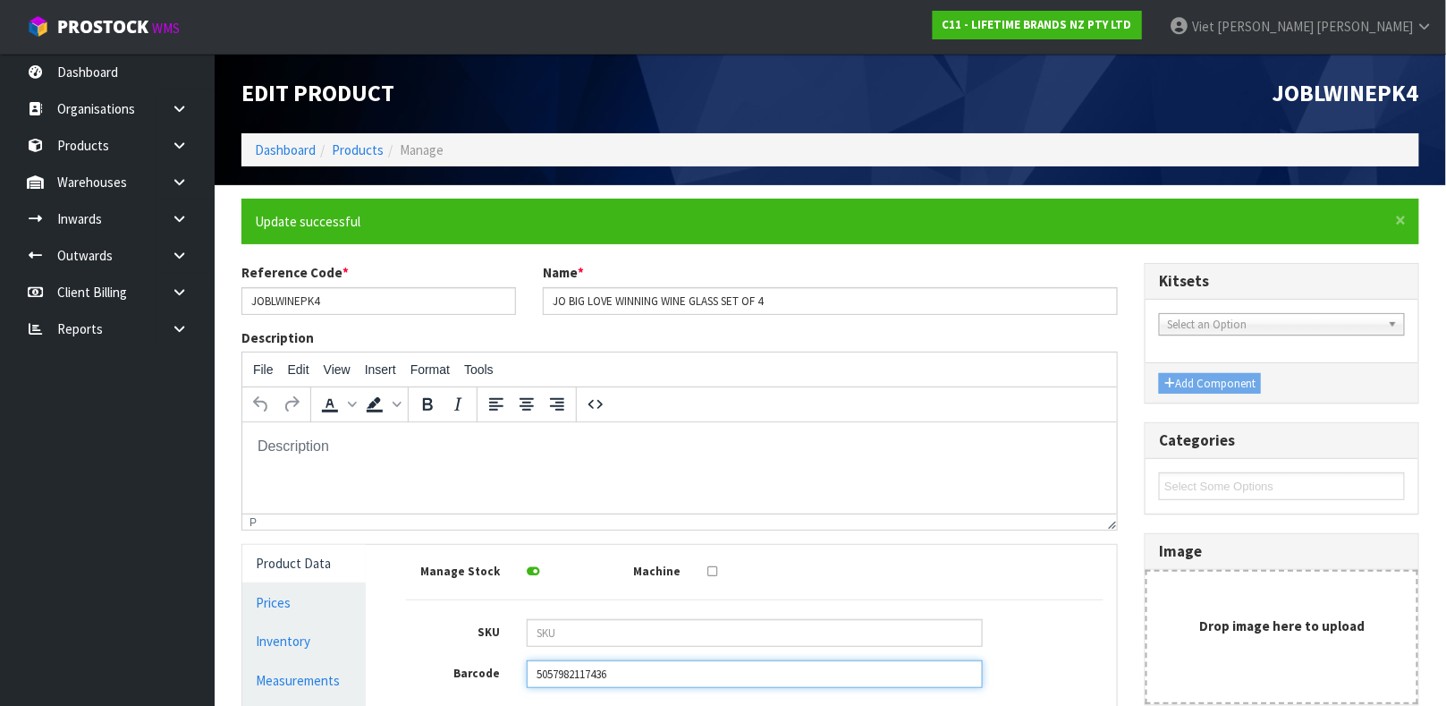
scroll to position [385, 0]
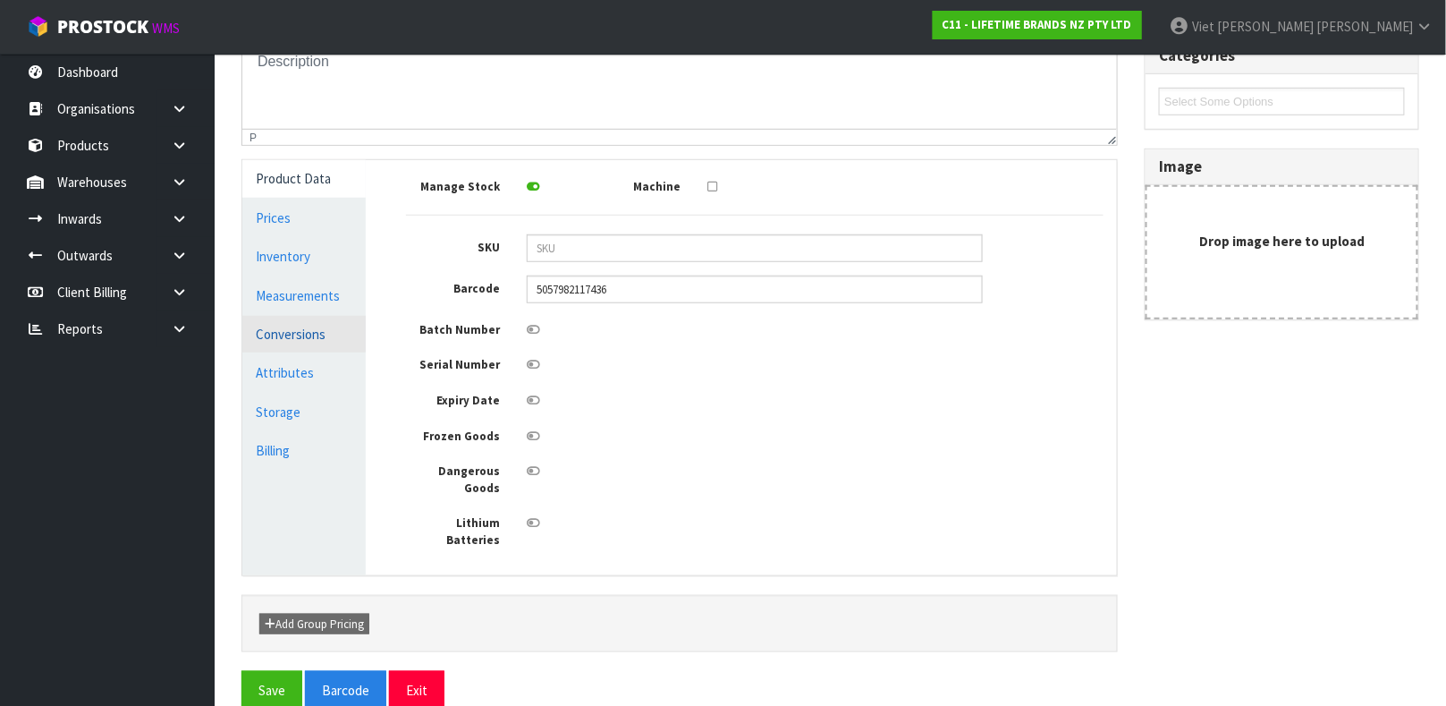
click at [331, 334] on link "Conversions" at bounding box center [303, 334] width 123 height 37
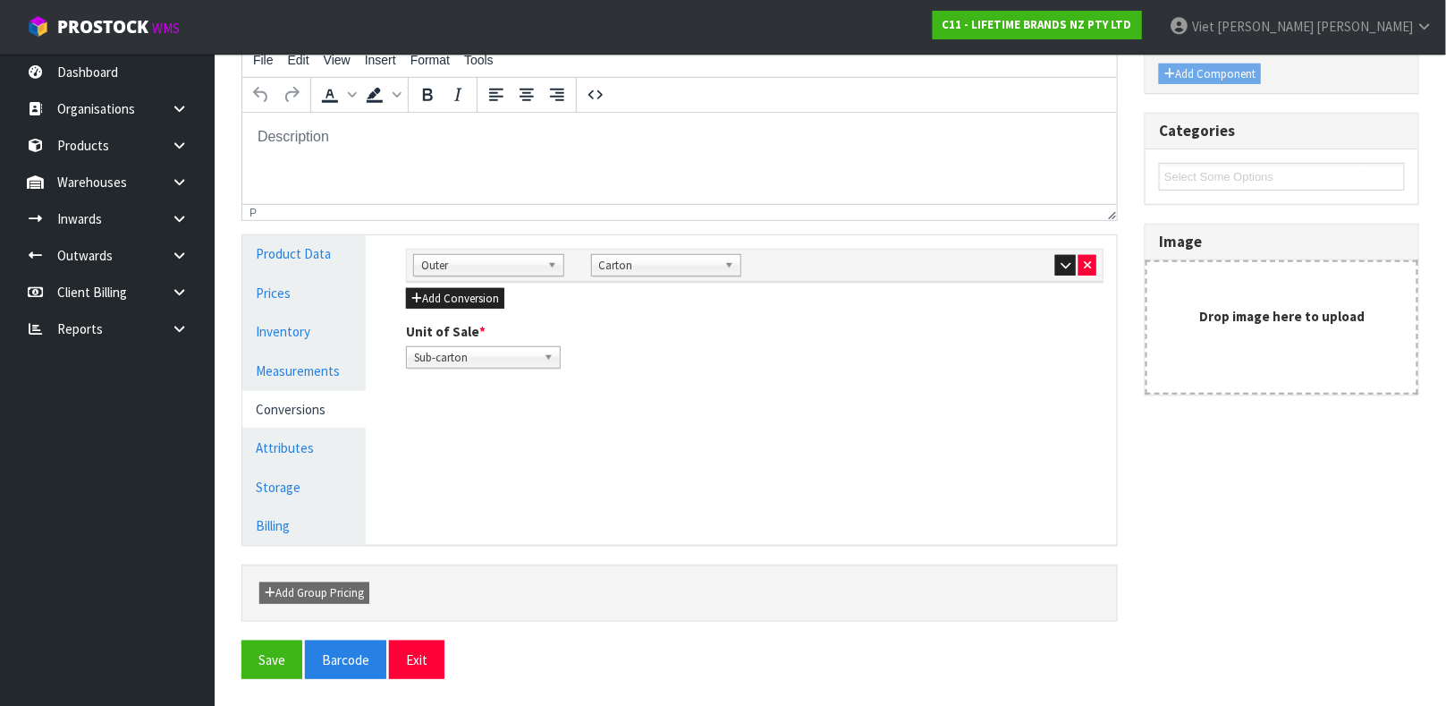
scroll to position [309, 0]
click at [1064, 264] on icon "button" at bounding box center [1066, 265] width 10 height 12
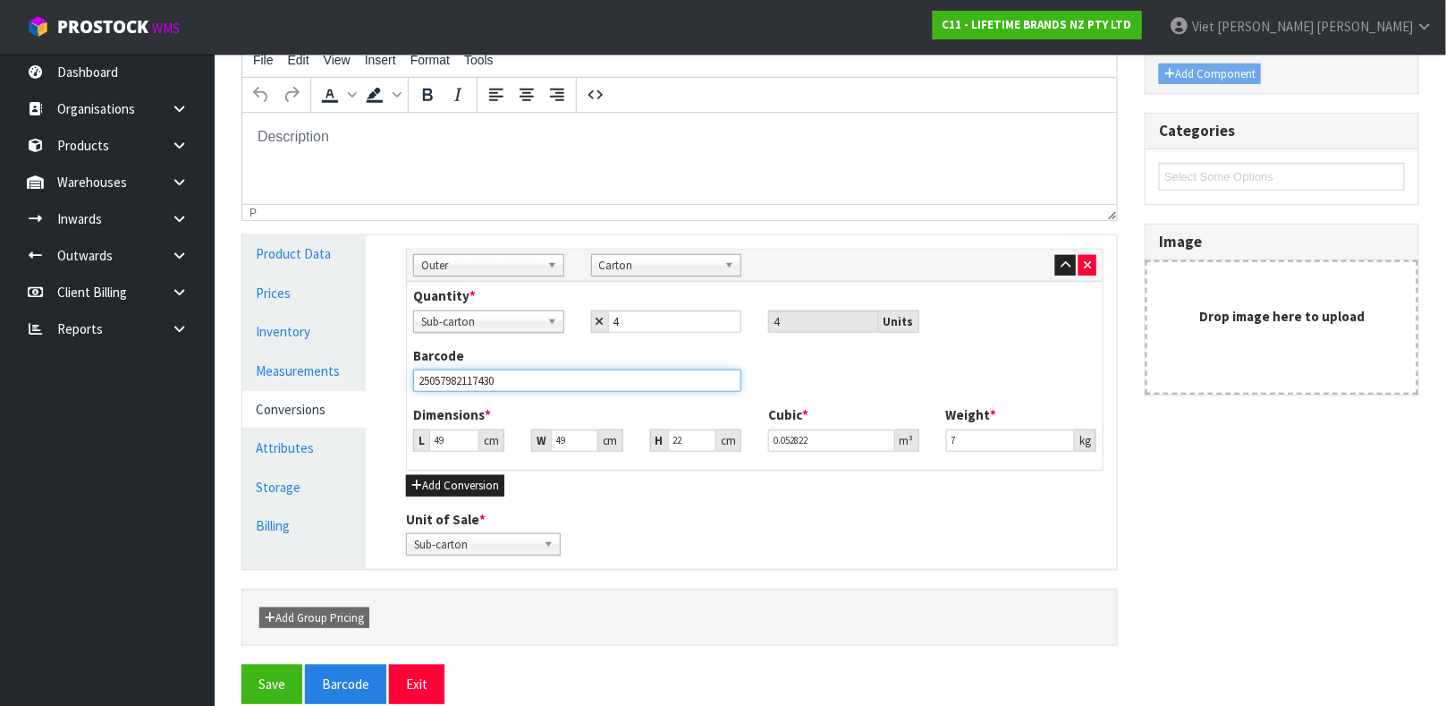
click at [573, 387] on input "25057982117430" at bounding box center [577, 380] width 328 height 22
type input "5"
type input "0.00539"
type input "50"
type input "0.0539"
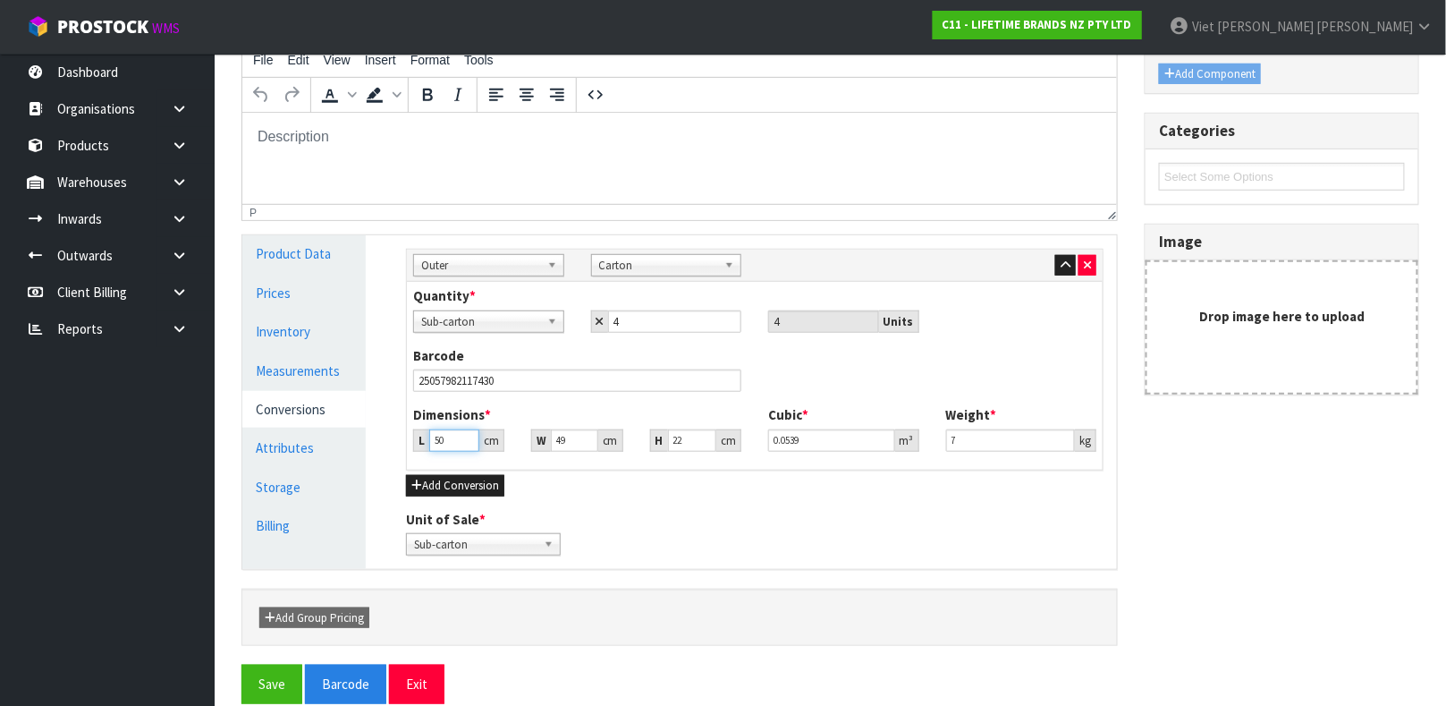
type input "50"
type input "2"
type input "0.0022"
type input "26"
type input "0.0286"
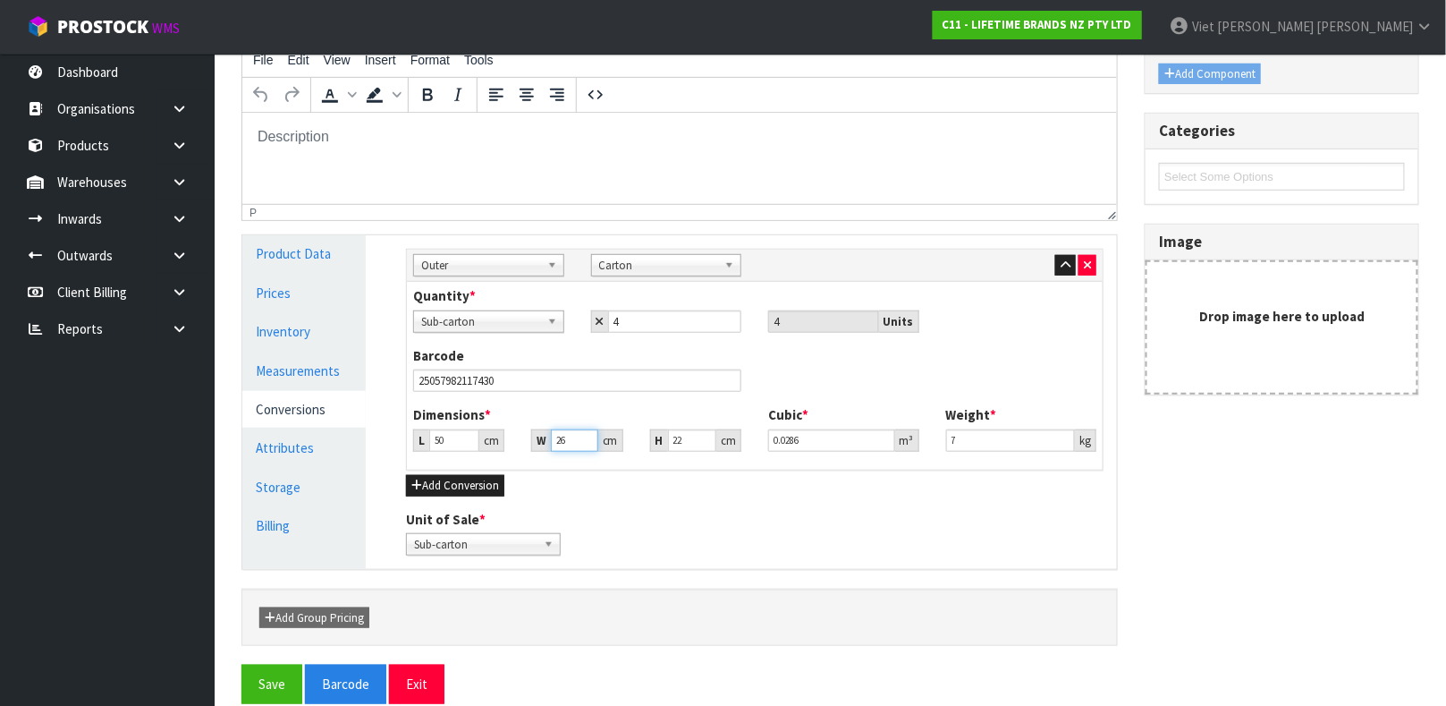
type input "26"
type input "4"
type input "0.0052"
type input "45"
type input "0.0585"
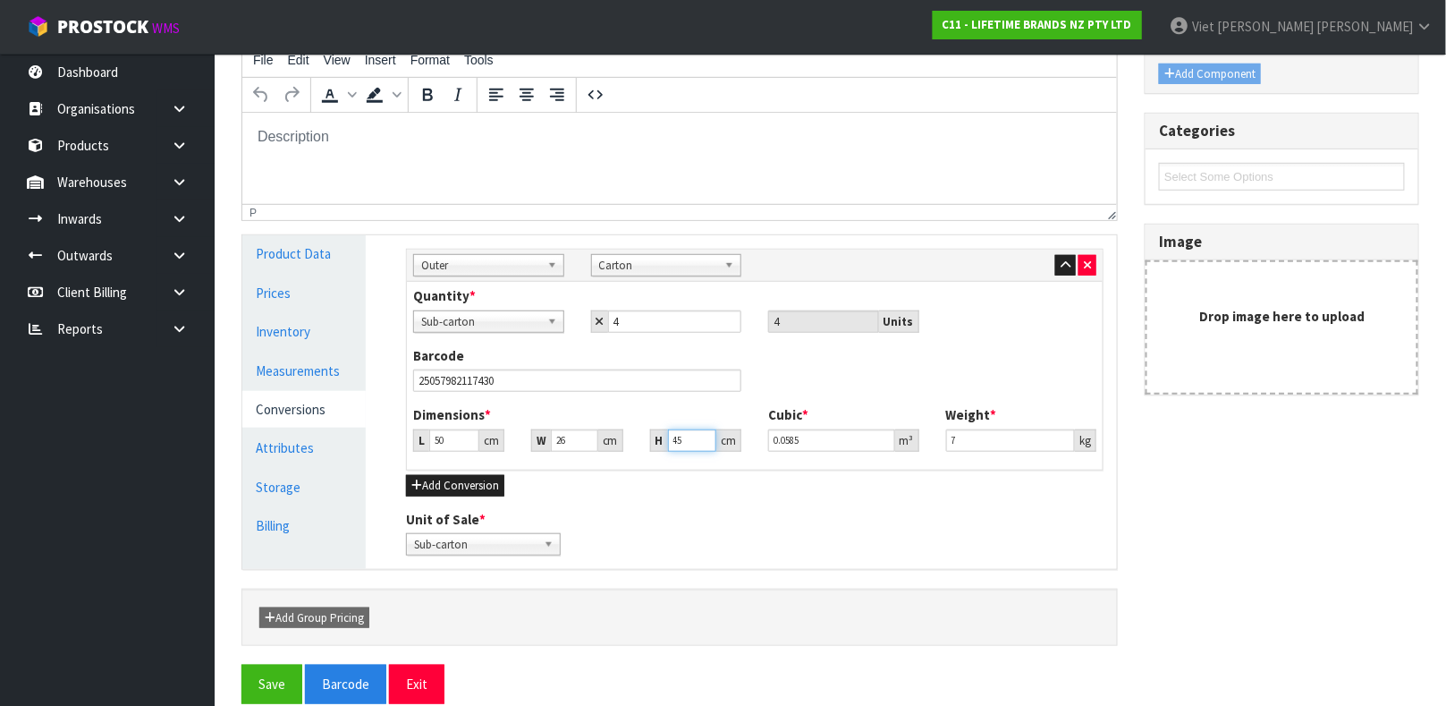
type input "45"
click at [1002, 440] on input "7" at bounding box center [1011, 440] width 130 height 22
type input "6"
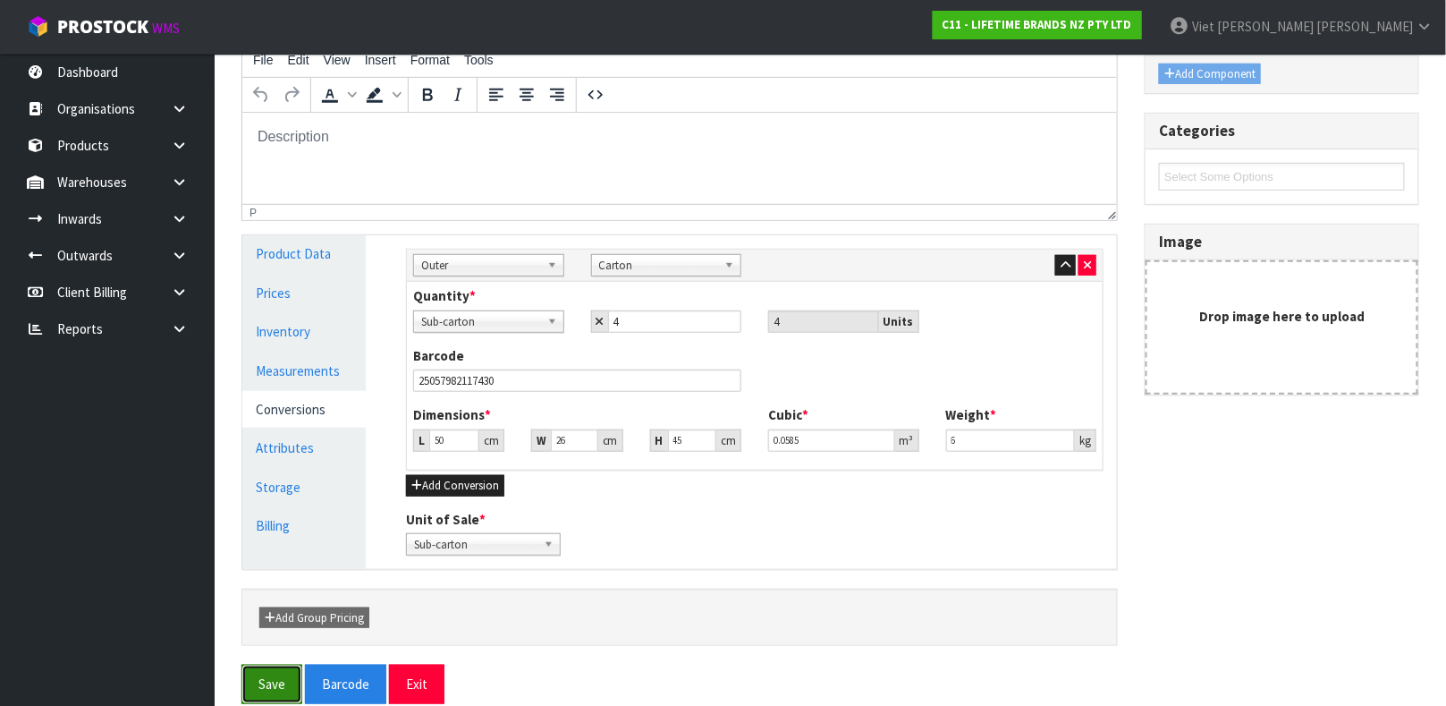
click at [269, 677] on button "Save" at bounding box center [271, 683] width 61 height 38
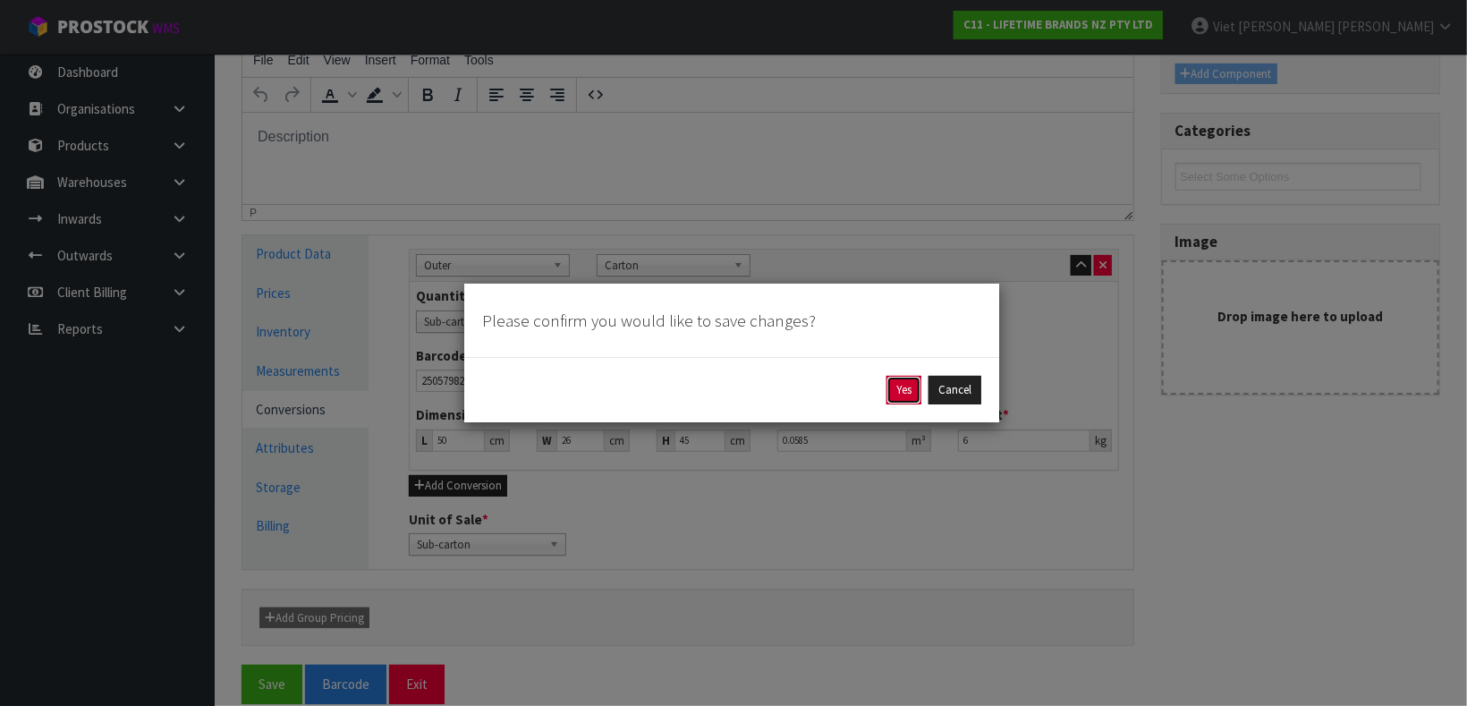
click at [890, 387] on button "Yes" at bounding box center [903, 390] width 35 height 29
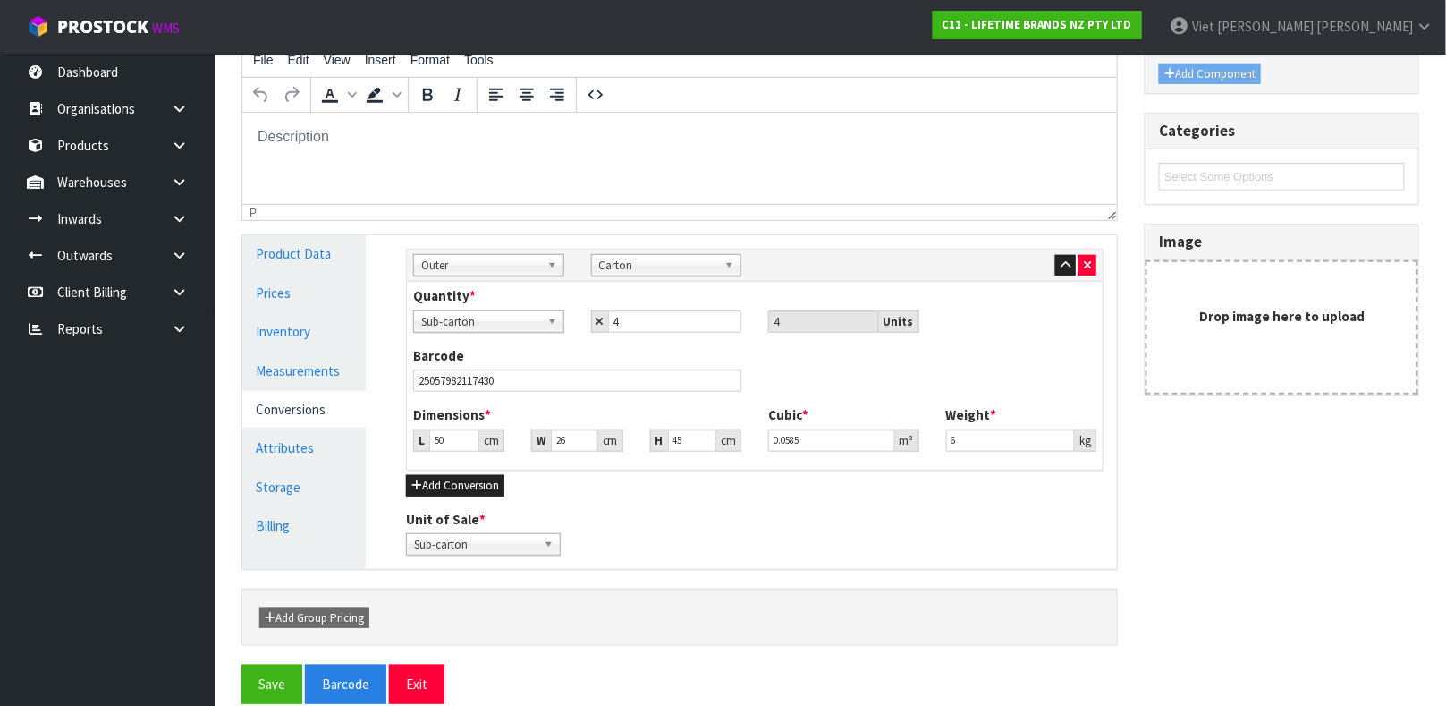
scroll to position [0, 0]
